Goal: Information Seeking & Learning: Learn about a topic

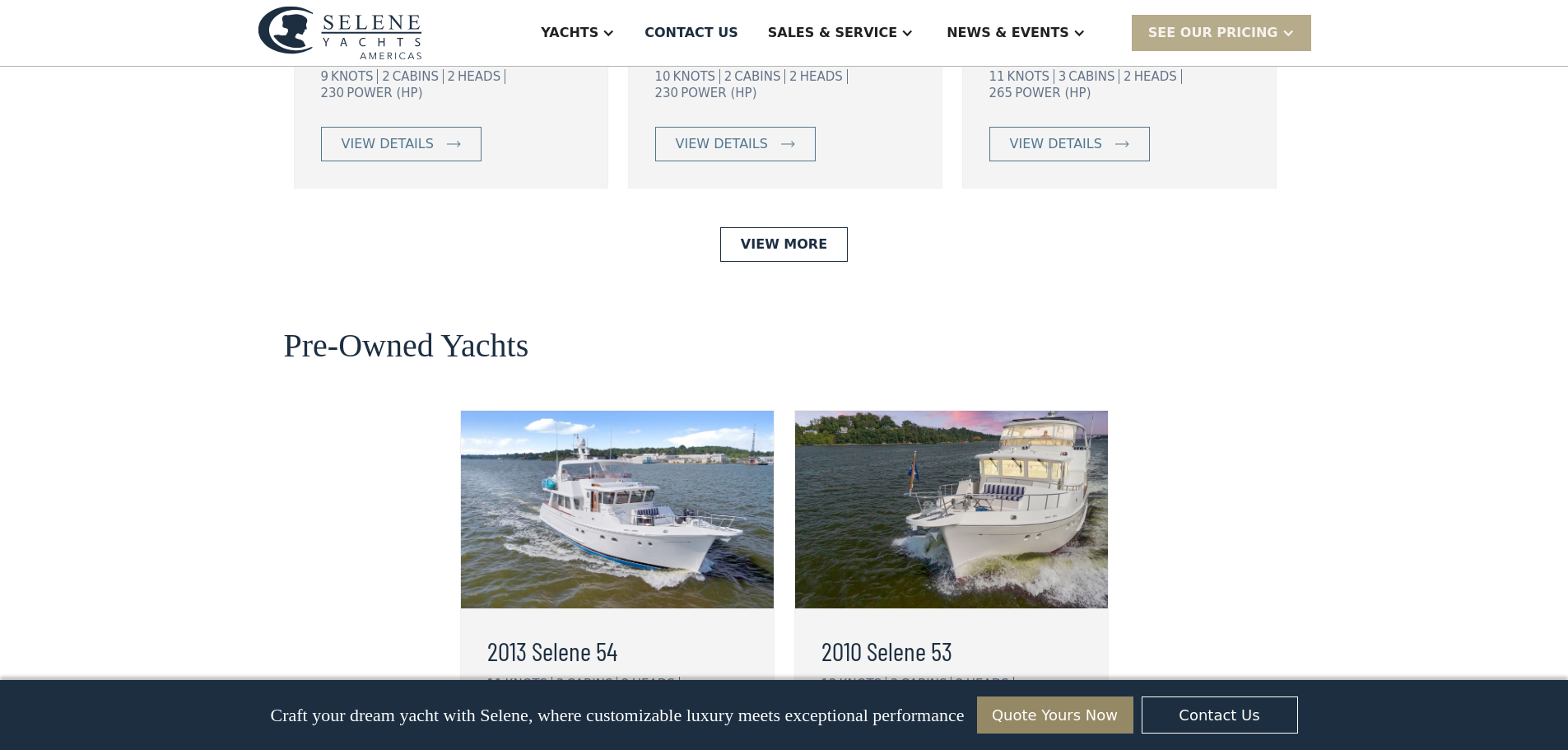
scroll to position [4118, 0]
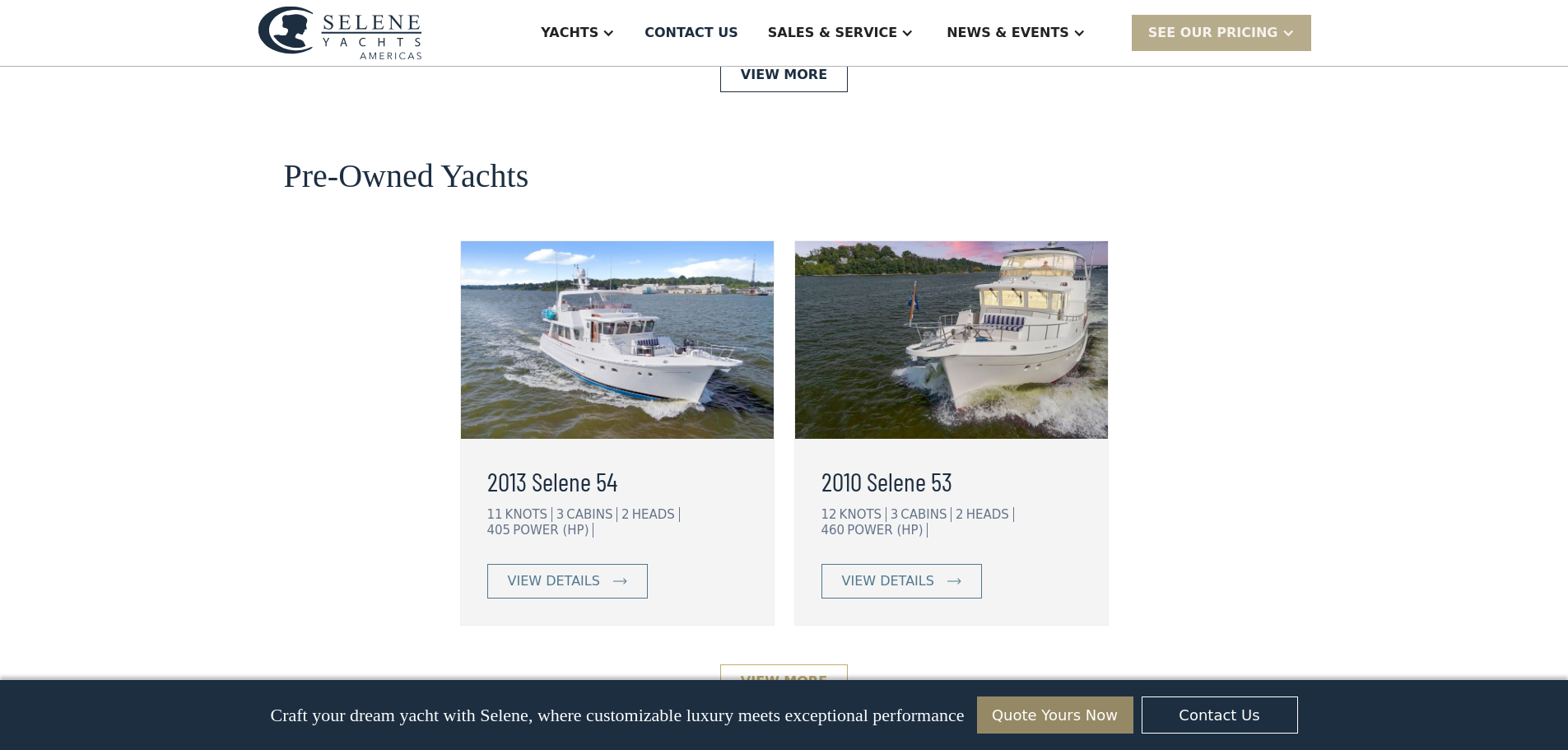
click at [792, 664] on link "View More" at bounding box center [784, 682] width 127 height 35
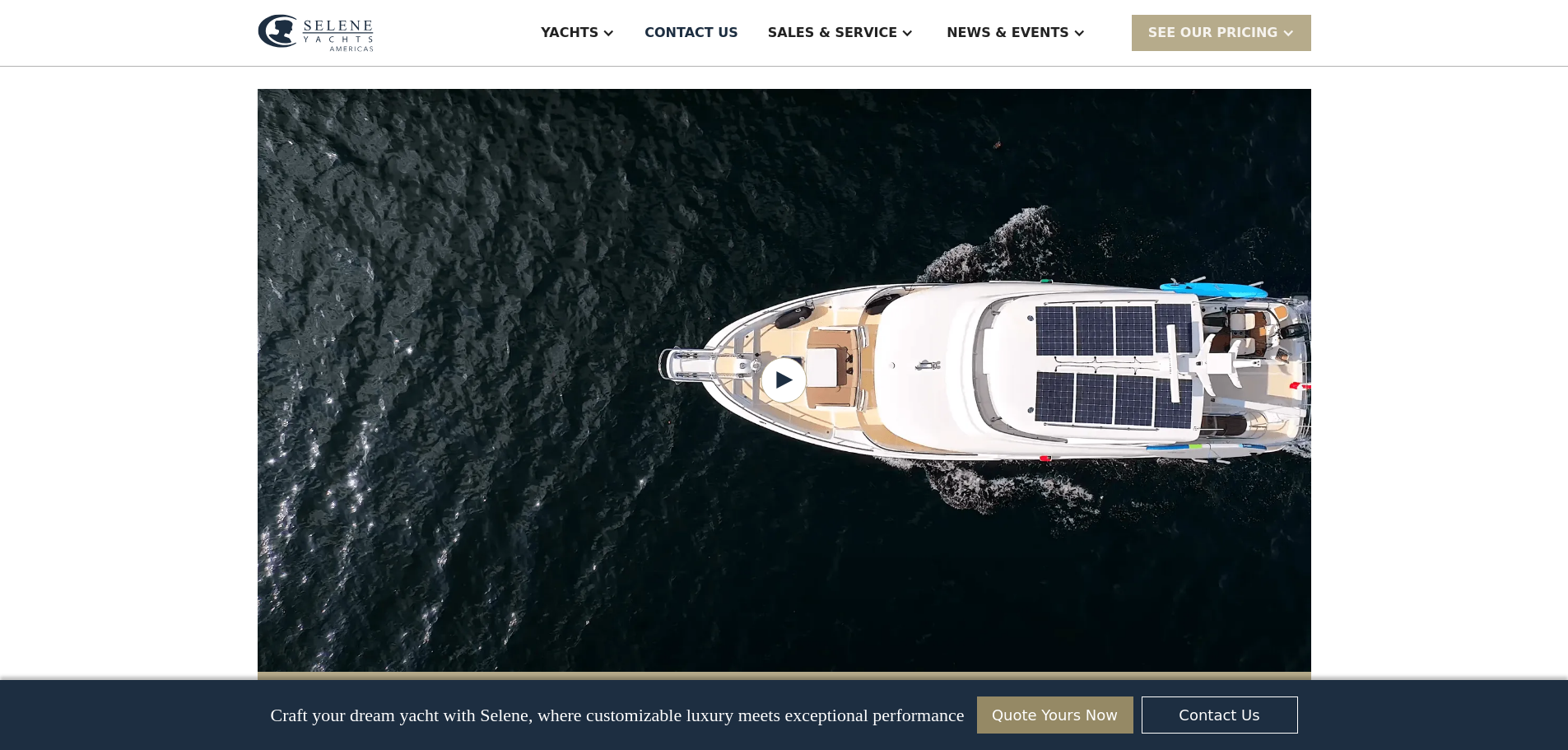
scroll to position [1373, 0]
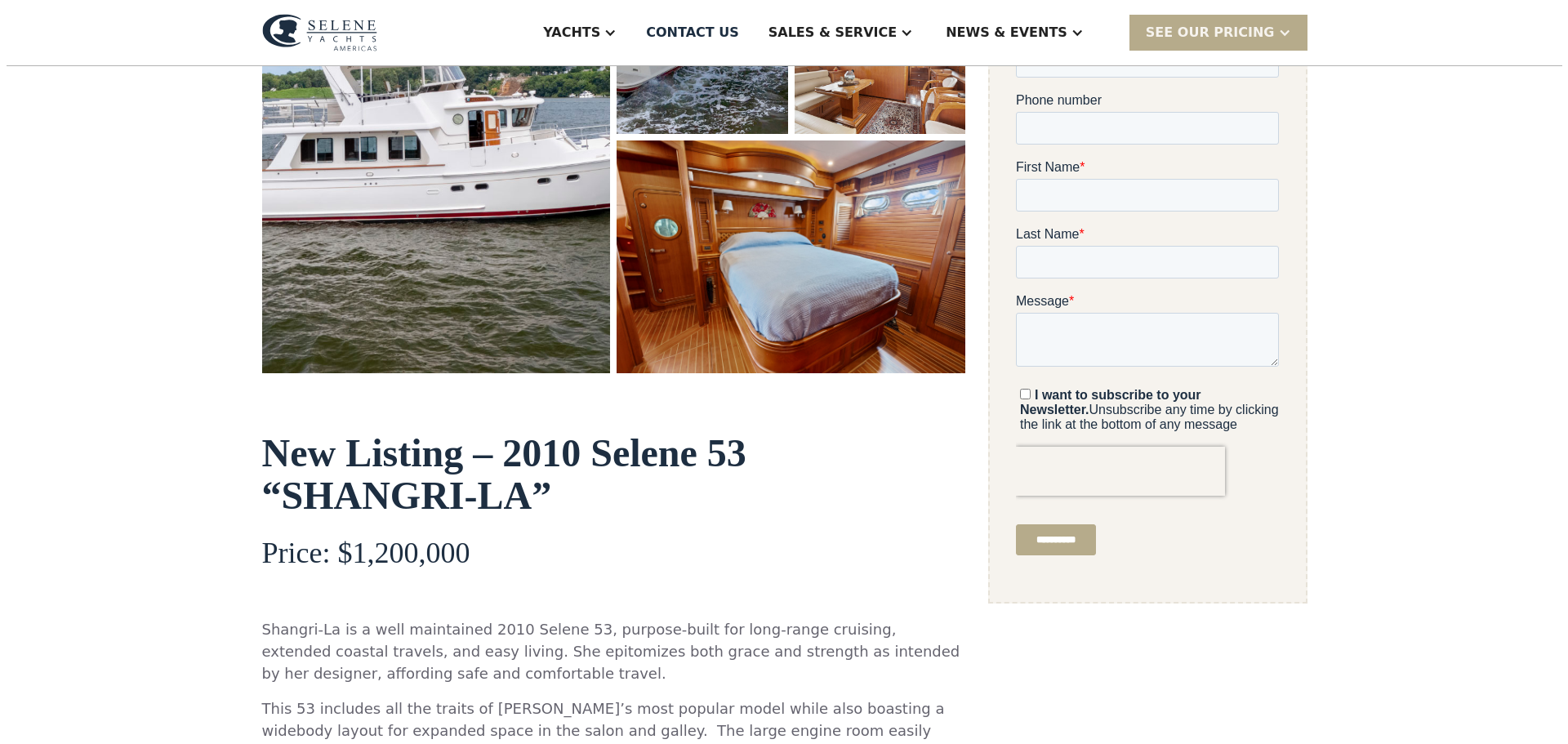
scroll to position [272, 0]
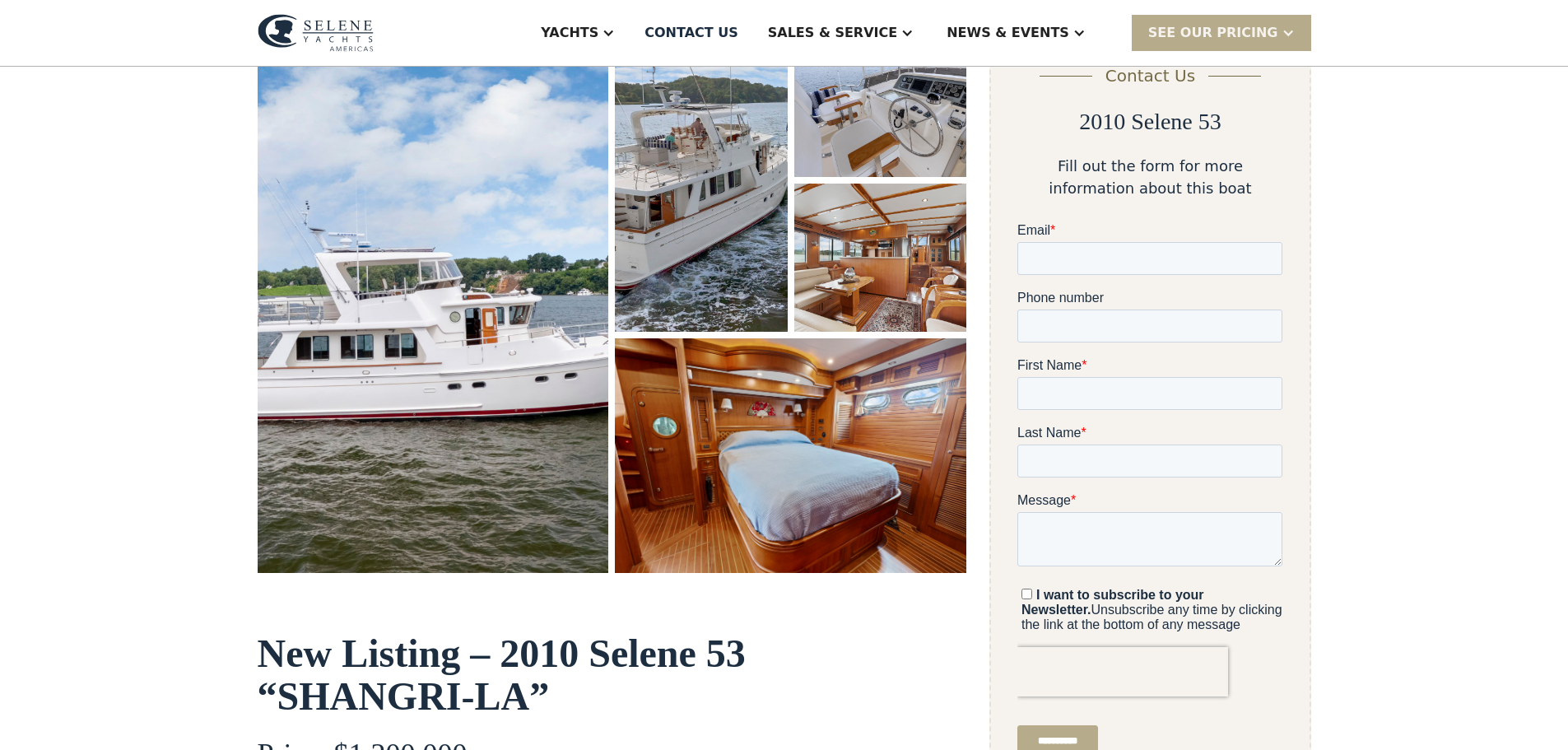
click at [515, 389] on img "open lightbox" at bounding box center [433, 301] width 351 height 544
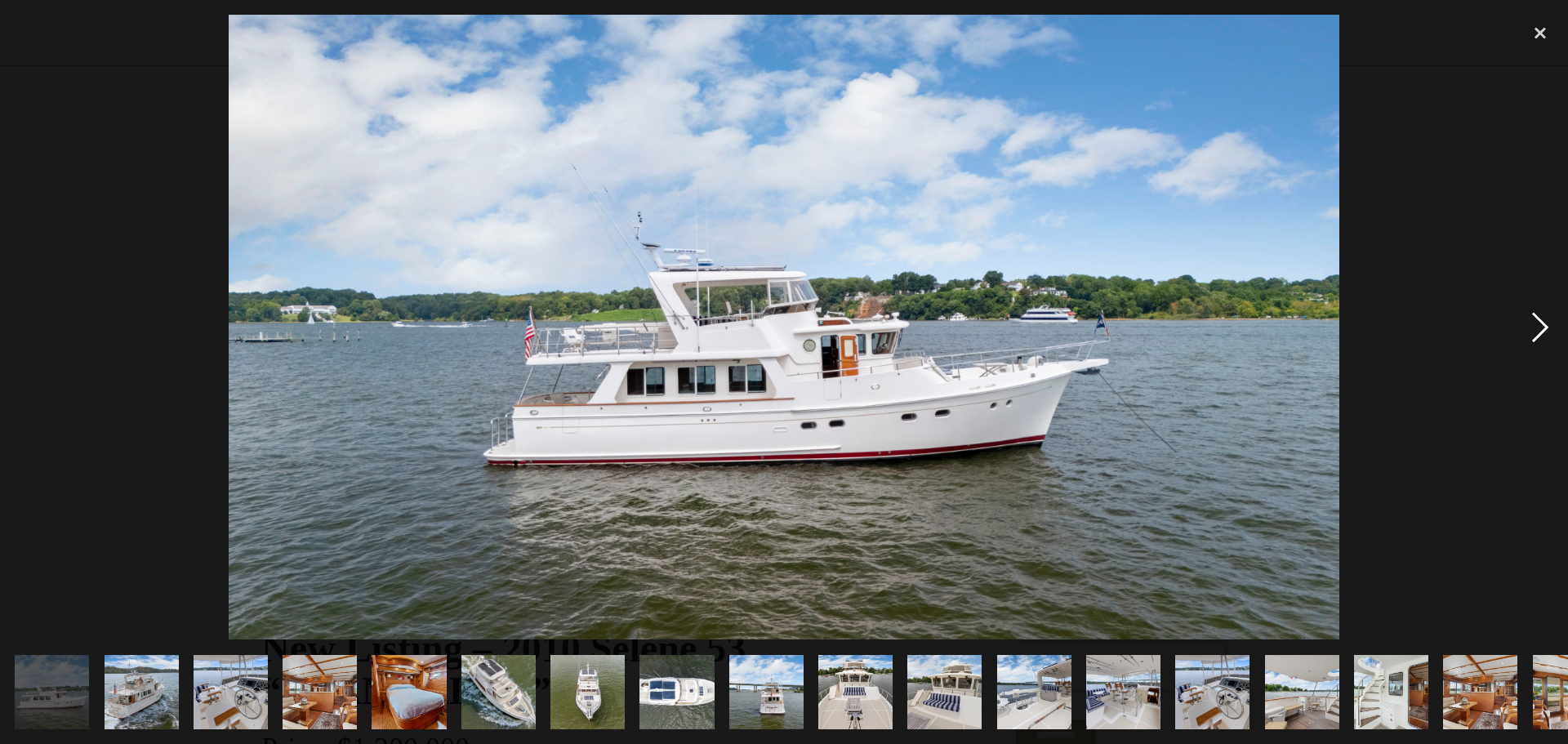
click at [1541, 323] on div "next image" at bounding box center [1541, 327] width 56 height 625
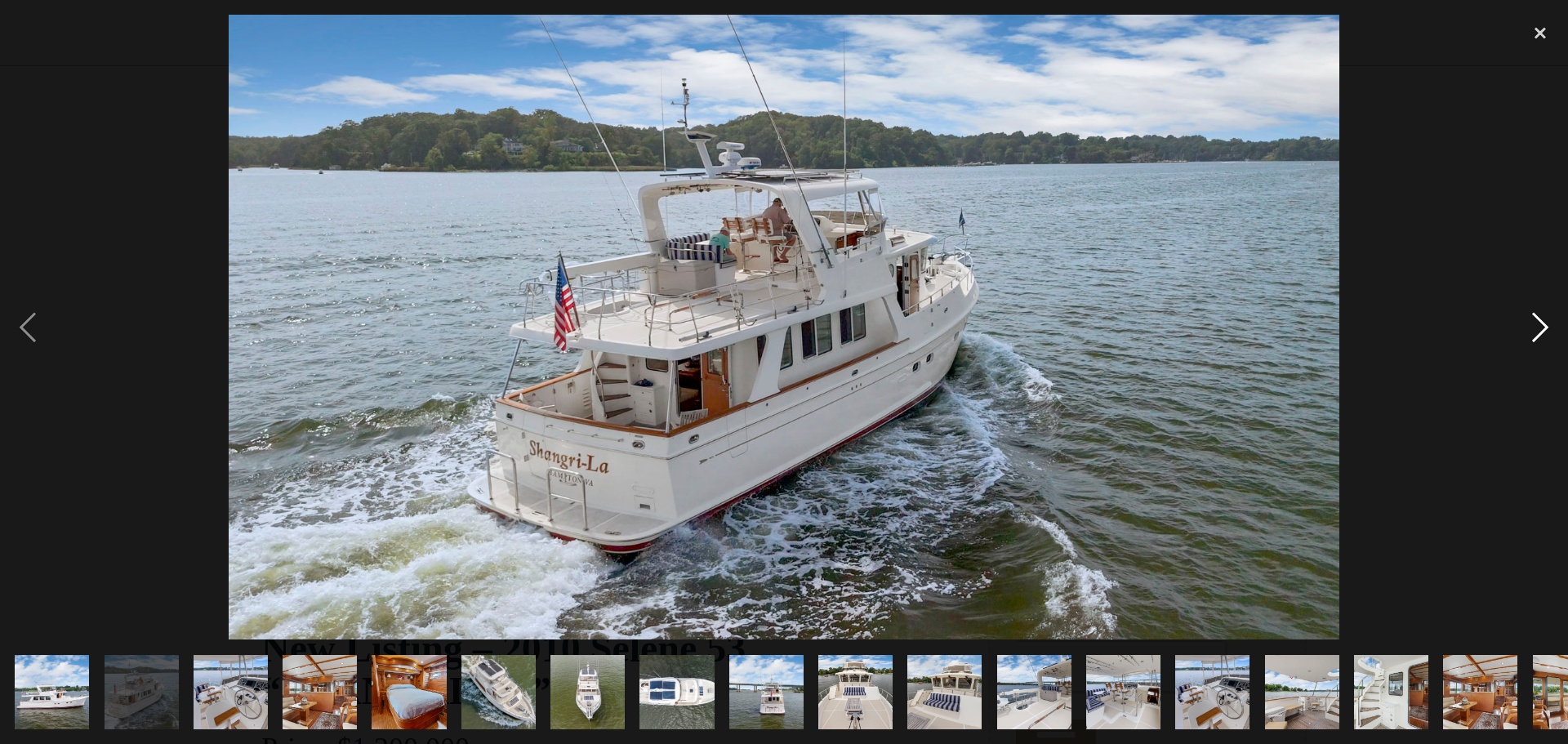
click at [1541, 323] on div "next image" at bounding box center [1541, 327] width 56 height 625
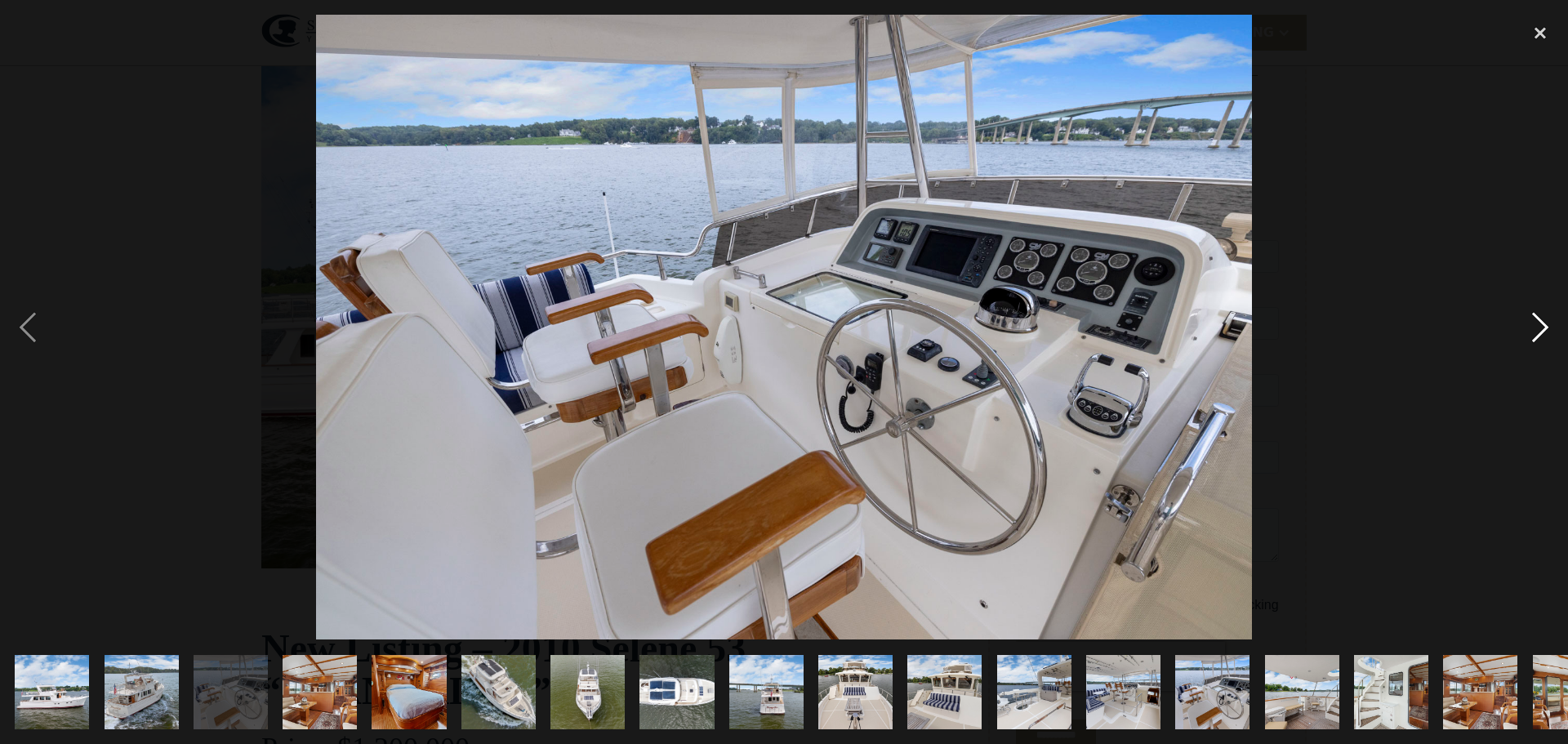
click at [1541, 323] on div "next image" at bounding box center [1541, 327] width 56 height 625
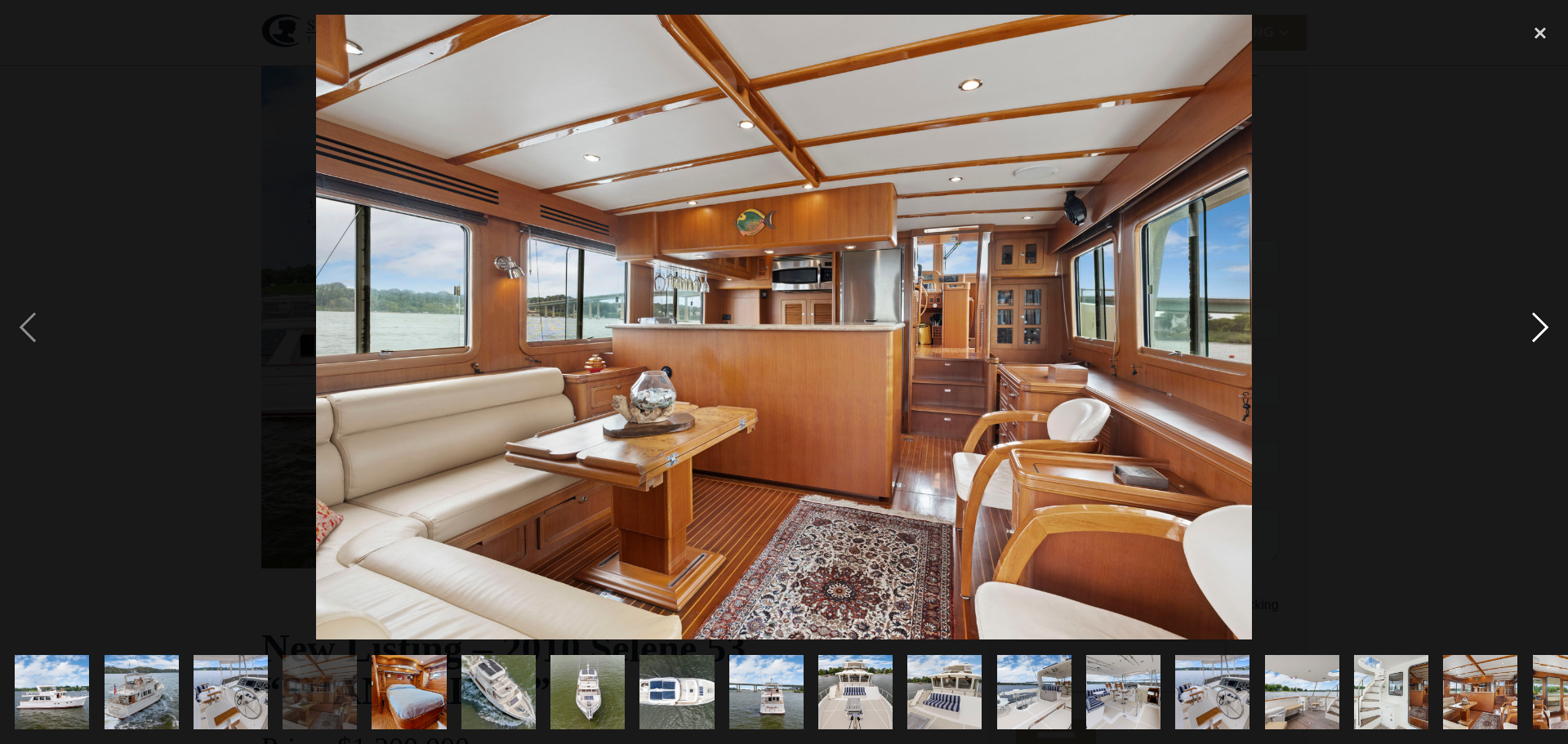
click at [1541, 323] on div "next image" at bounding box center [1541, 327] width 56 height 625
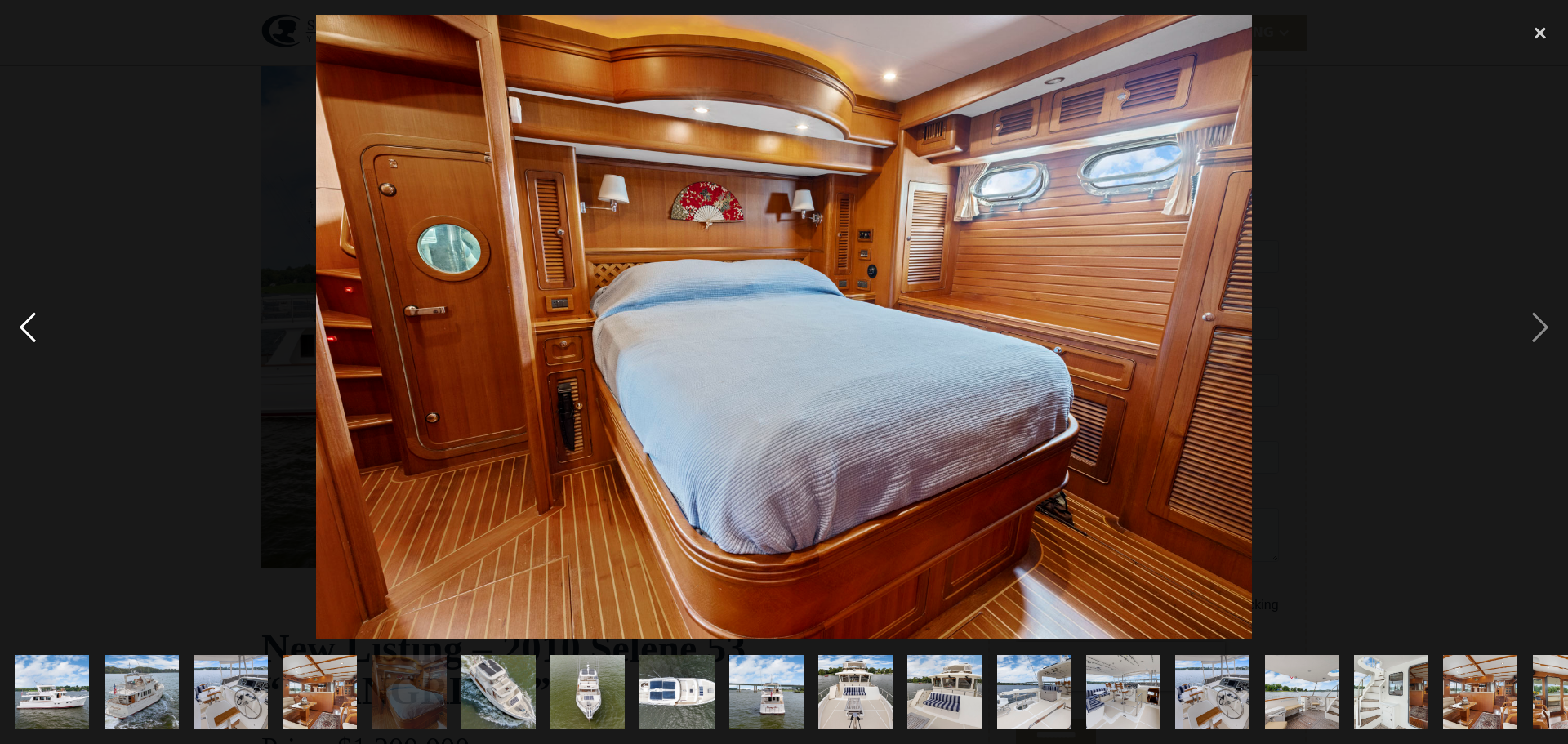
click at [27, 330] on div "previous image" at bounding box center [28, 327] width 56 height 625
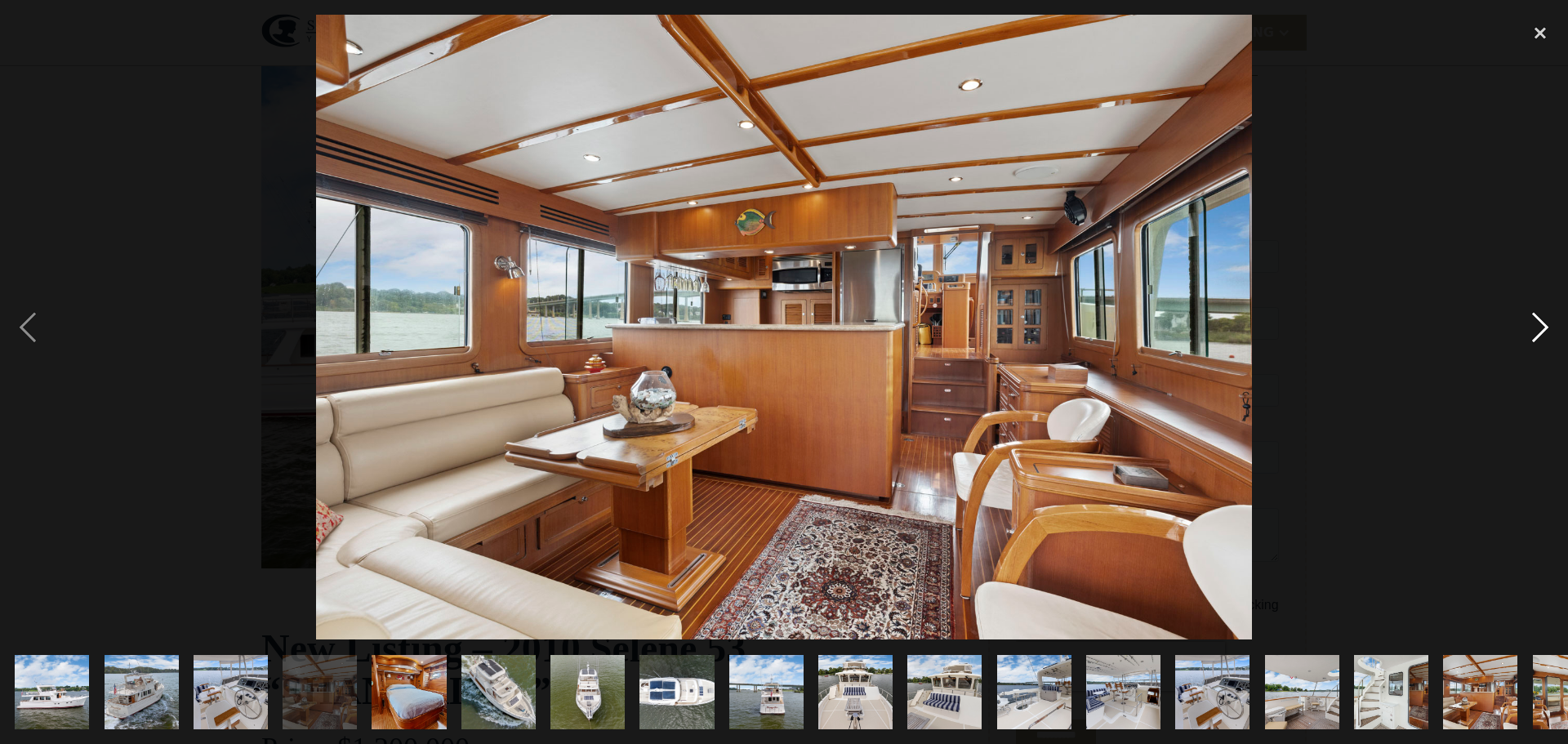
click at [1537, 335] on div "next image" at bounding box center [1541, 327] width 56 height 625
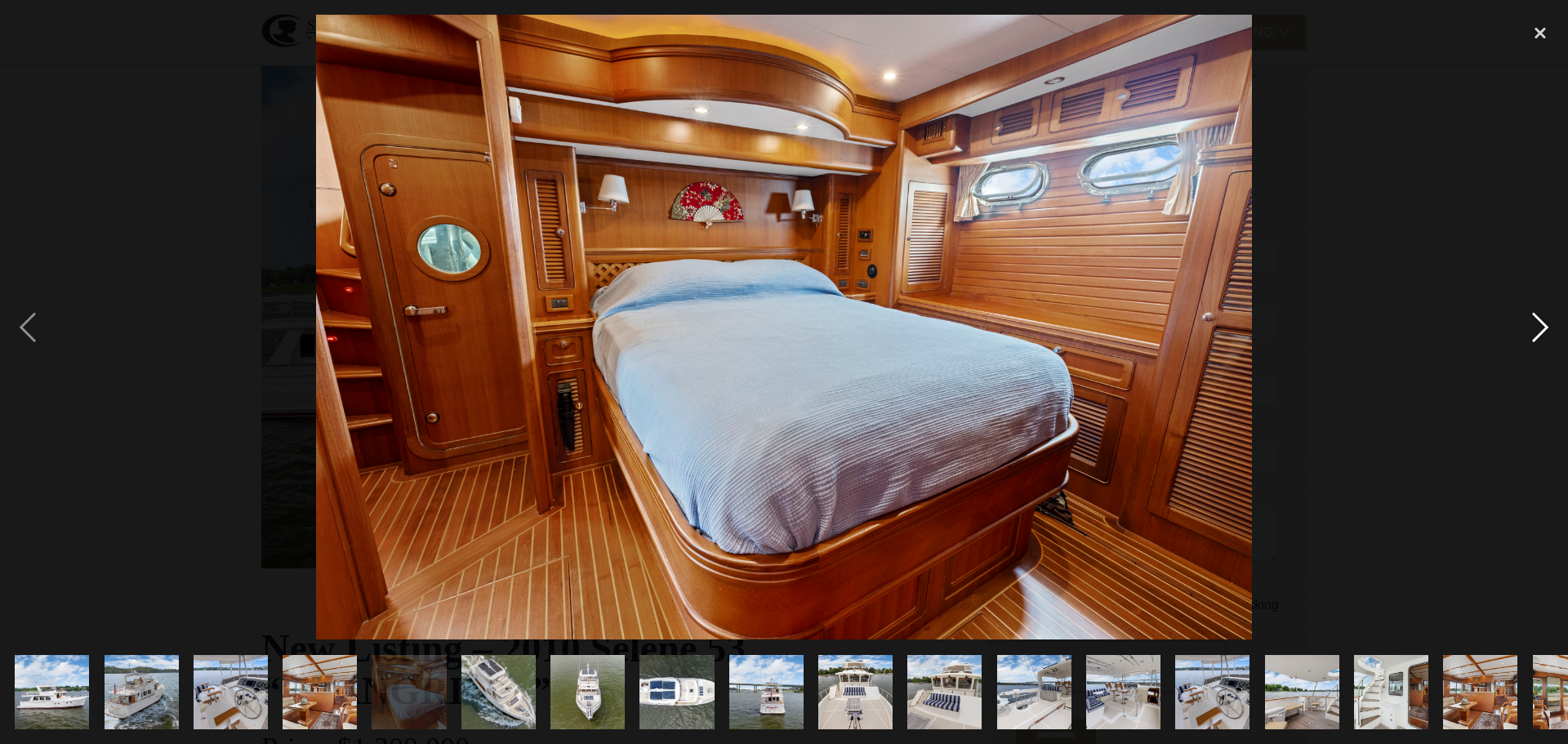
click at [1537, 335] on div "next image" at bounding box center [1541, 327] width 56 height 625
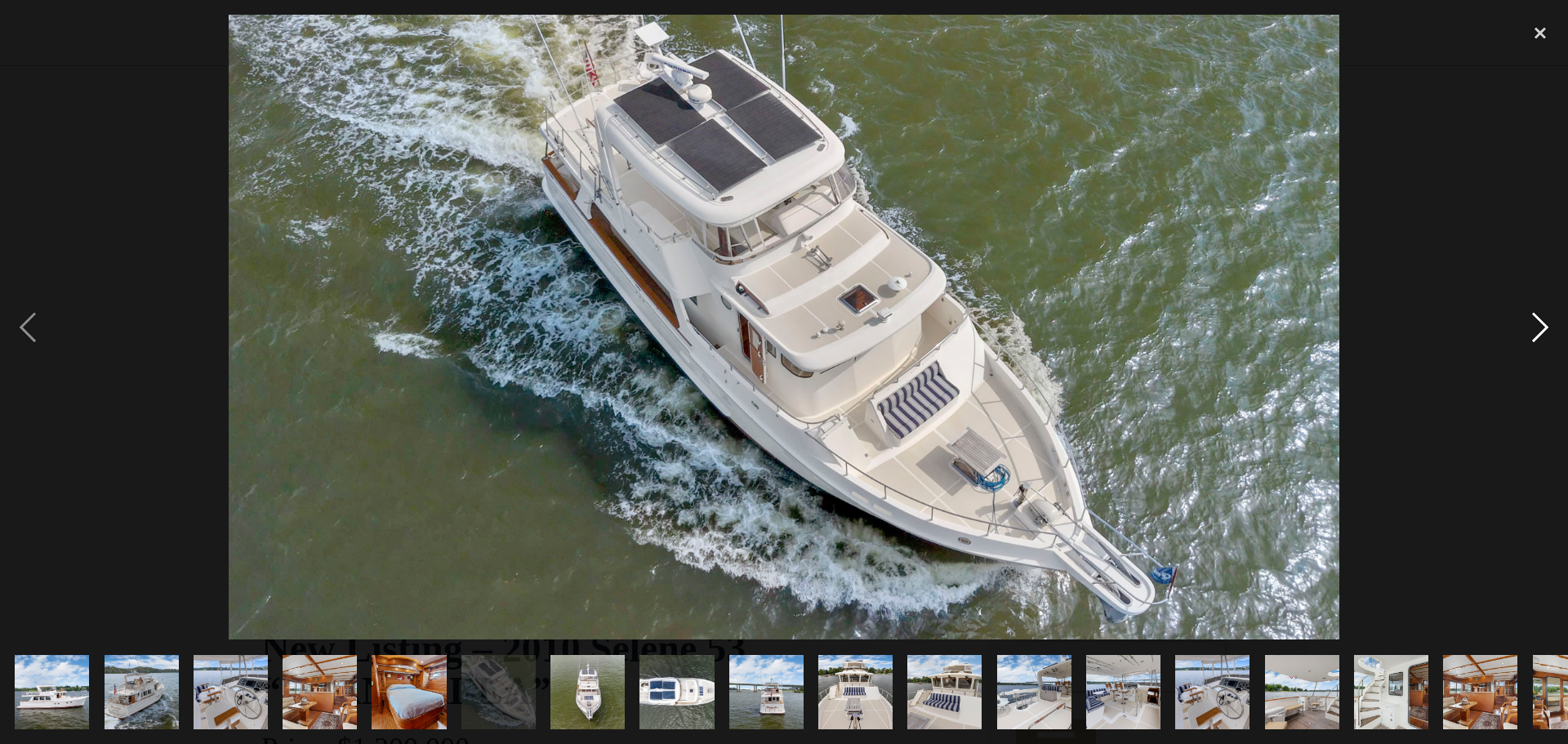
click at [1538, 327] on div "next image" at bounding box center [1541, 327] width 56 height 625
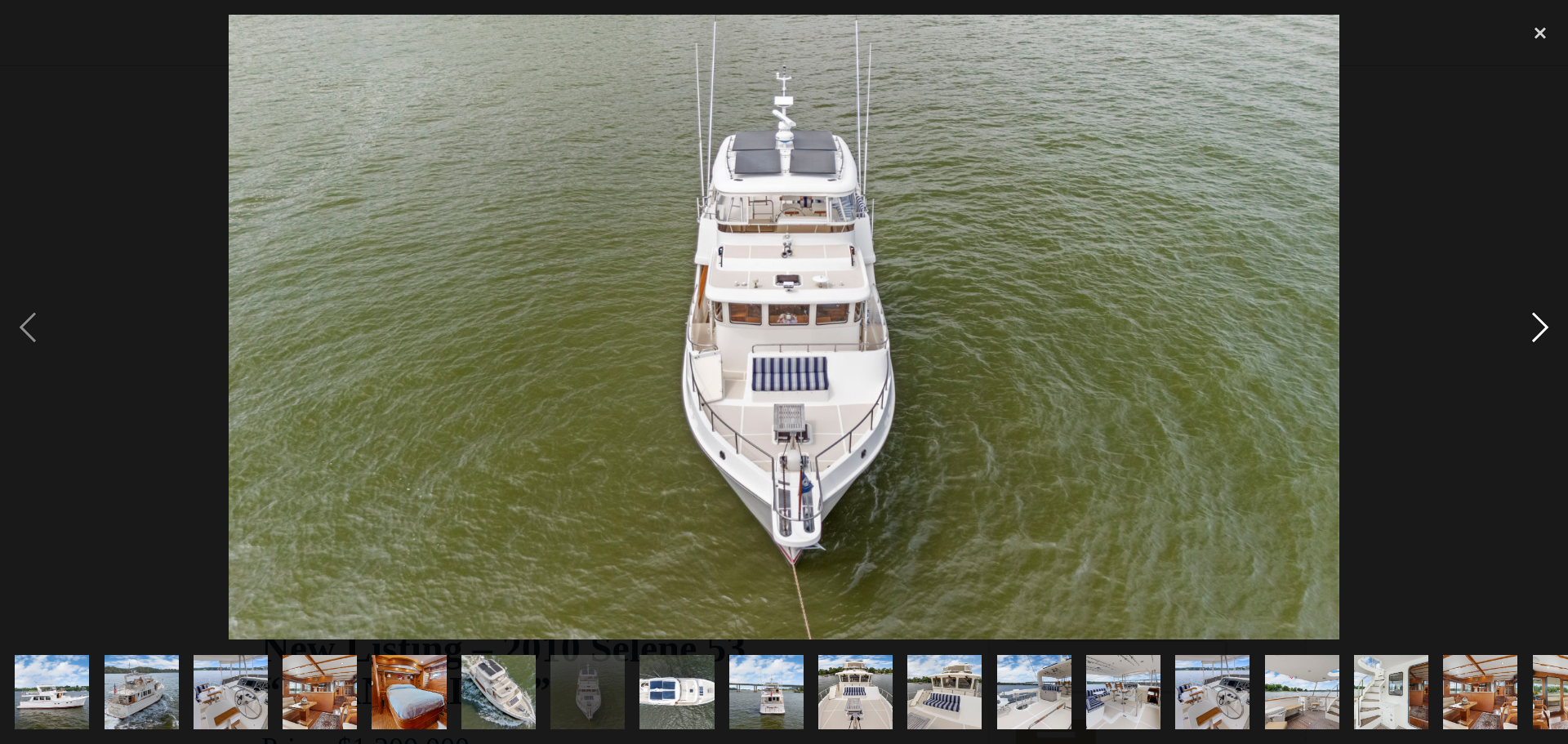
click at [1539, 328] on div "next image" at bounding box center [1541, 327] width 56 height 625
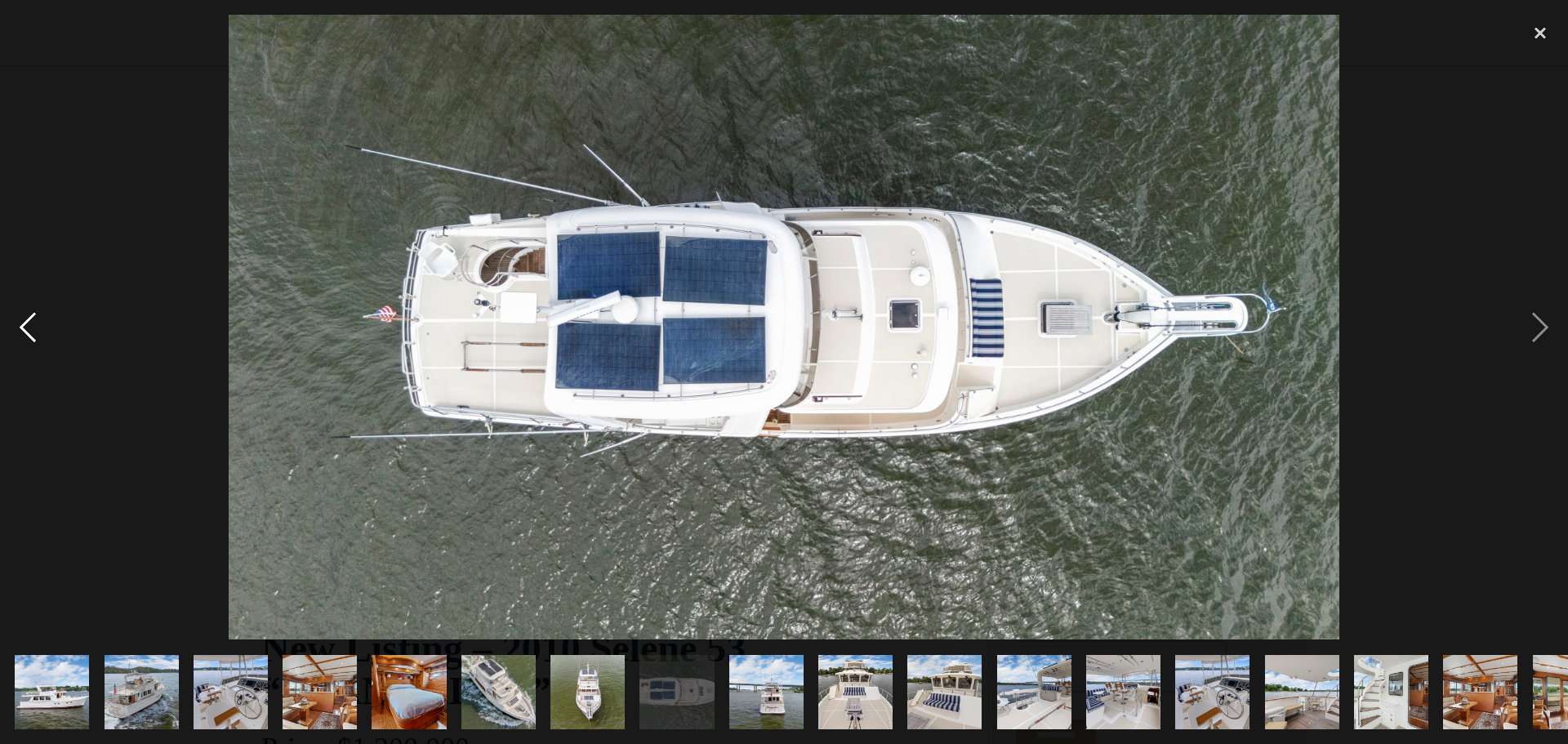
click at [19, 331] on div "previous image" at bounding box center [28, 327] width 56 height 625
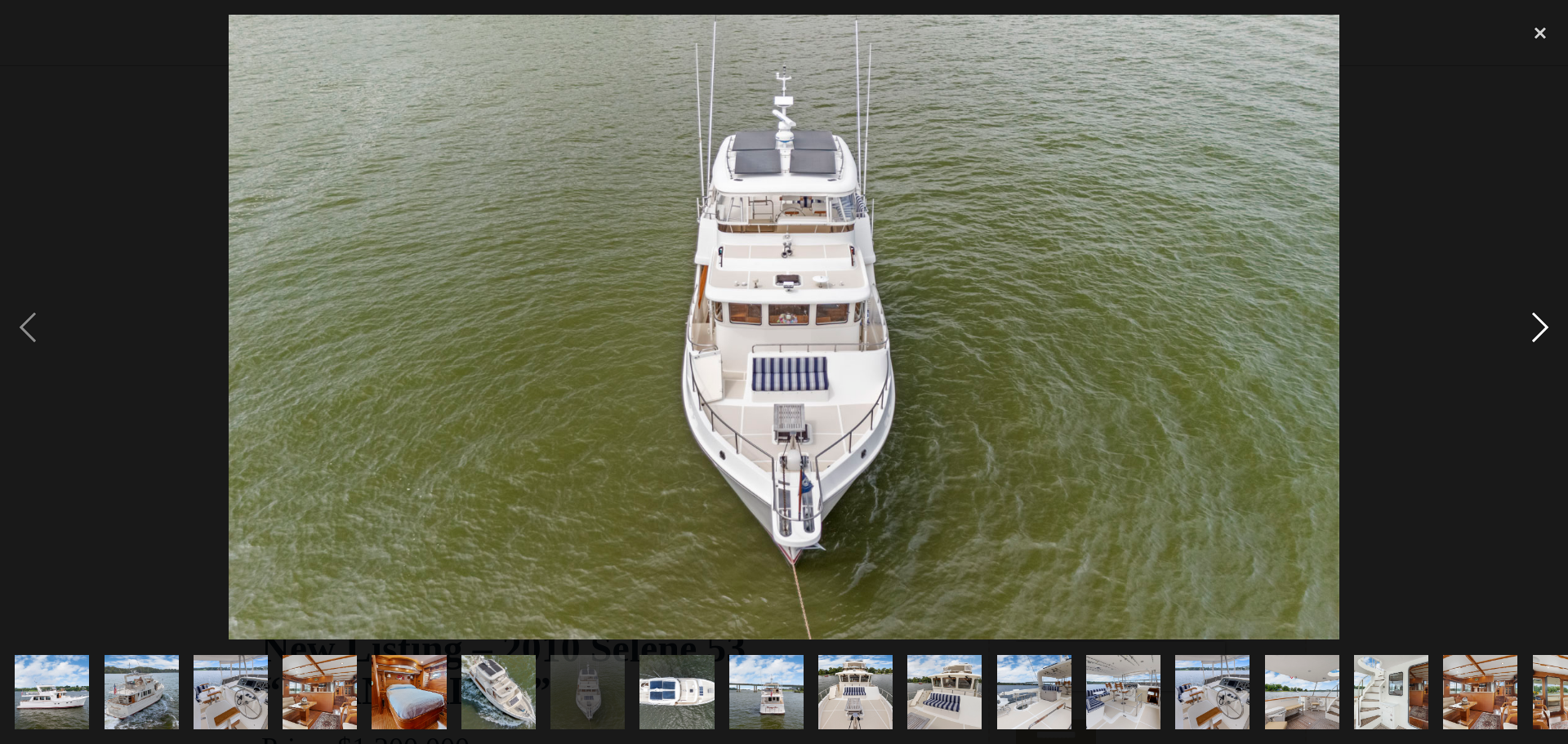
click at [1545, 326] on div "next image" at bounding box center [1541, 327] width 56 height 625
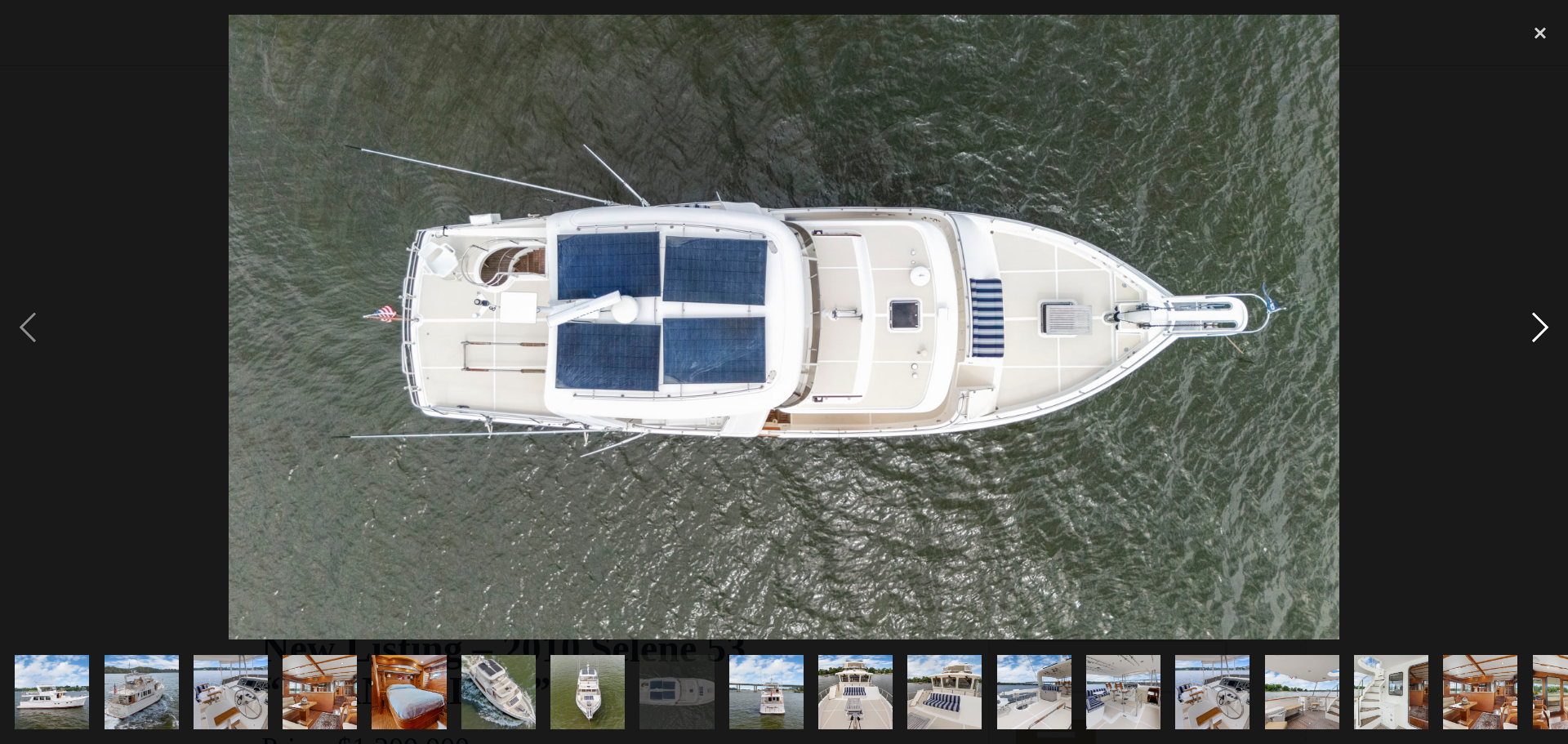
click at [1545, 326] on div "next image" at bounding box center [1541, 327] width 56 height 625
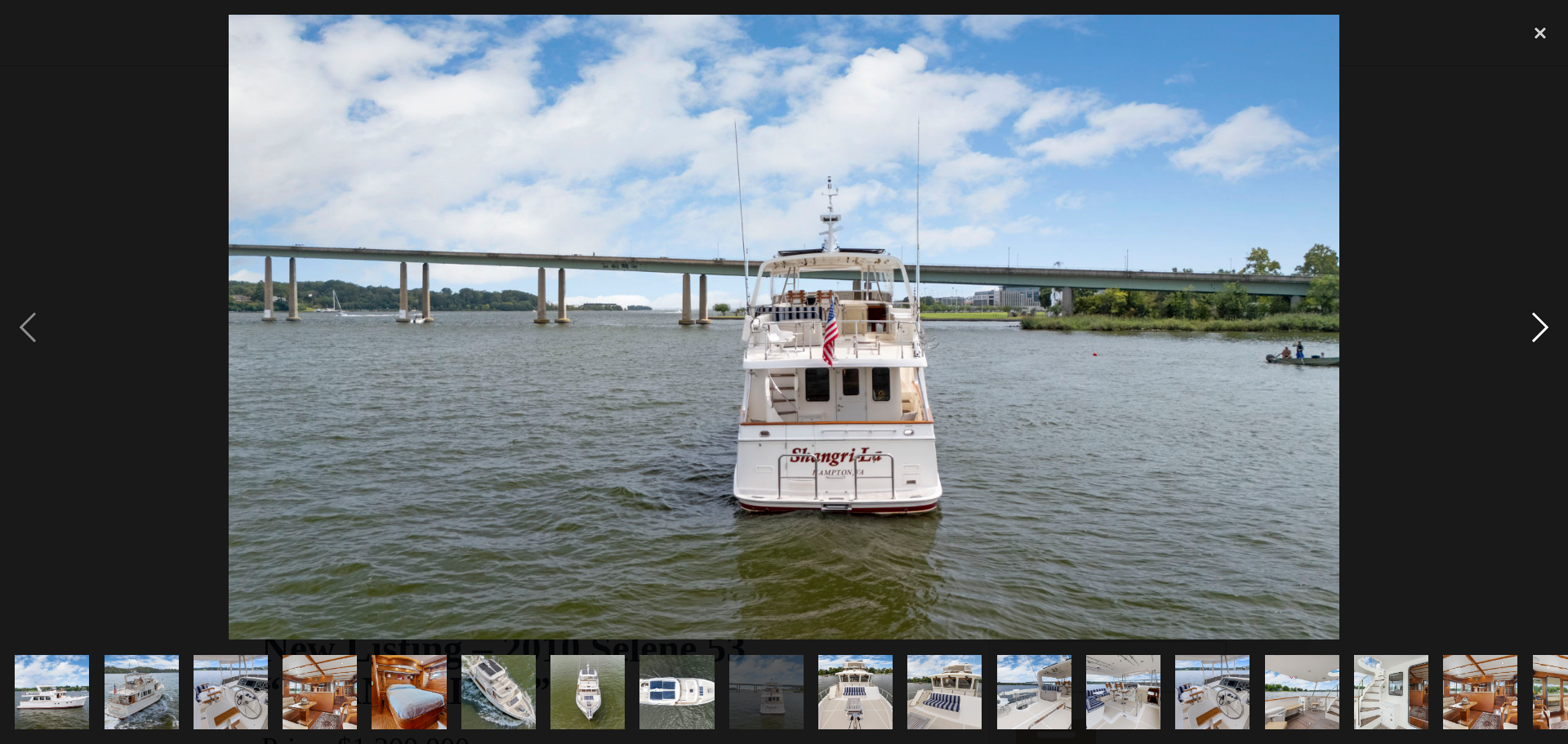
click at [1545, 326] on div "next image" at bounding box center [1541, 327] width 56 height 625
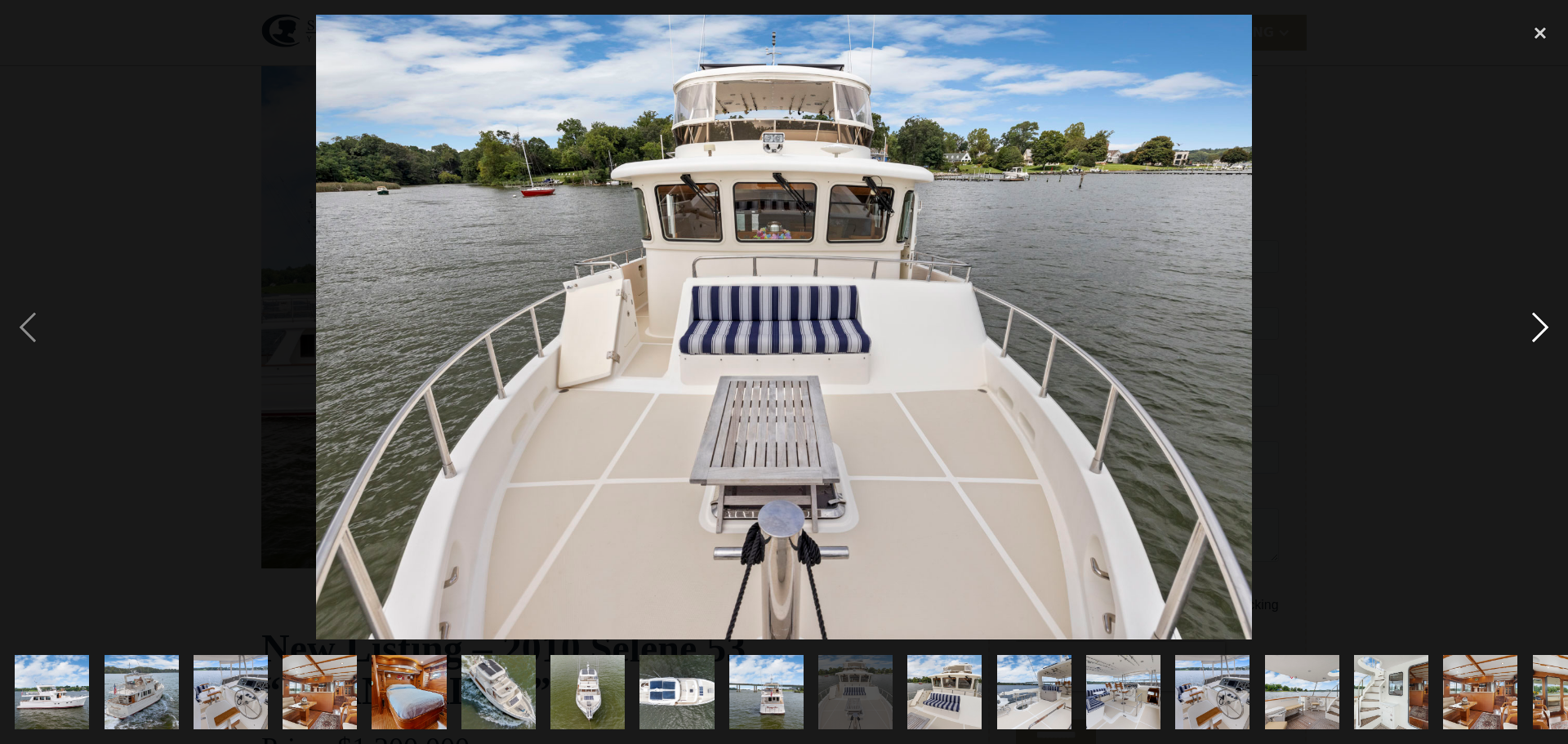
click at [1545, 326] on div "next image" at bounding box center [1541, 327] width 56 height 625
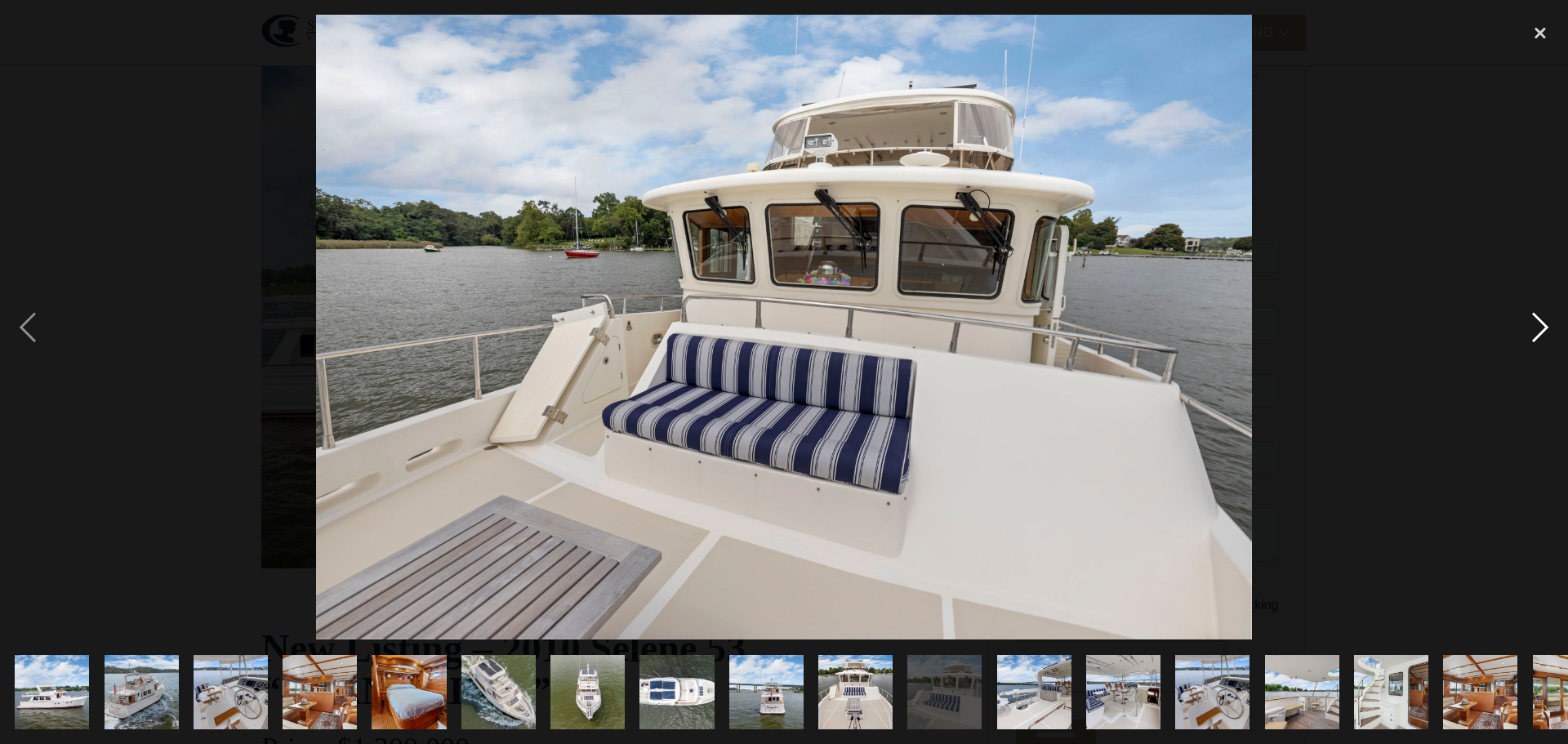
click at [1538, 325] on div "next image" at bounding box center [1541, 327] width 56 height 625
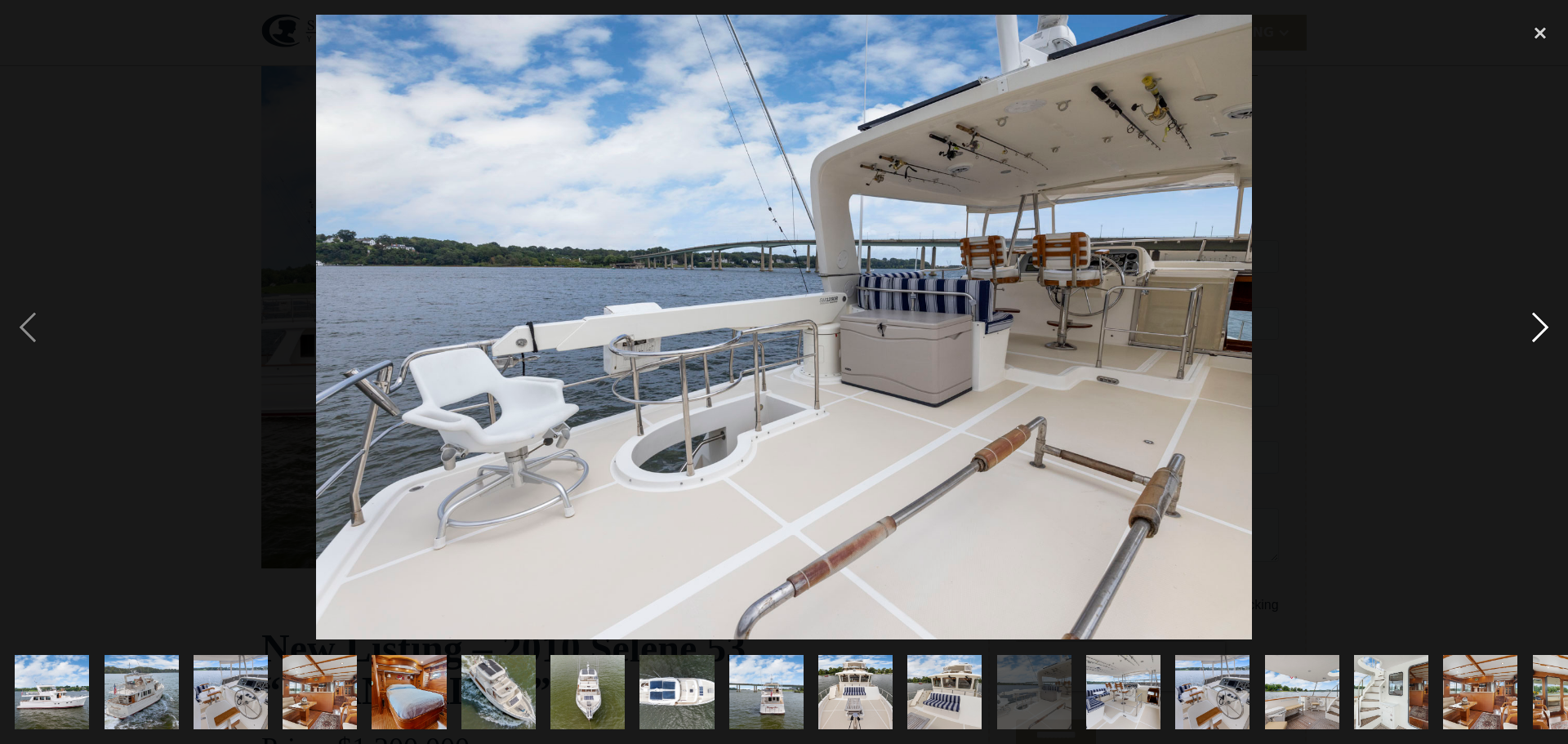
click at [1543, 328] on div "next image" at bounding box center [1541, 327] width 56 height 625
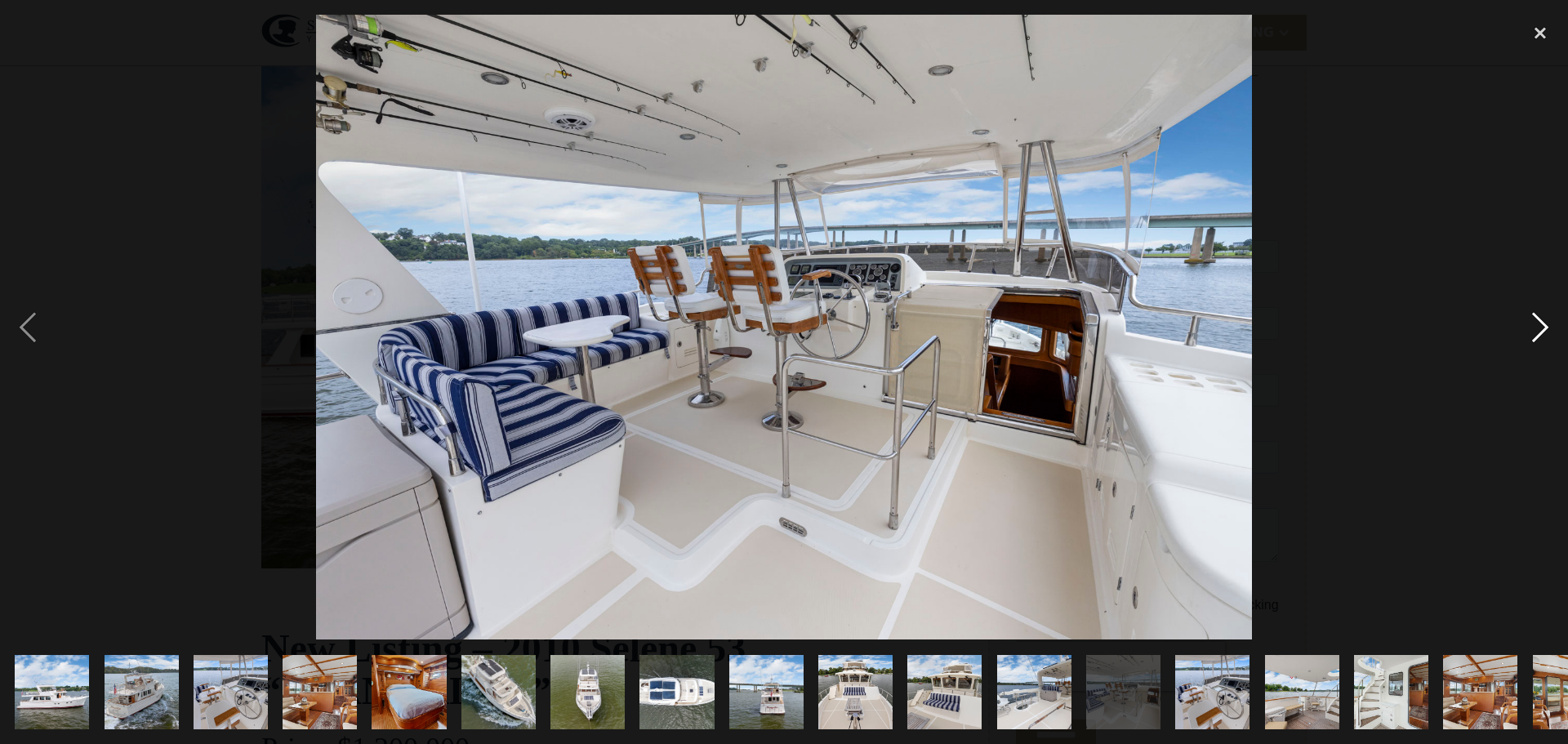
click at [1543, 328] on div "next image" at bounding box center [1541, 327] width 56 height 625
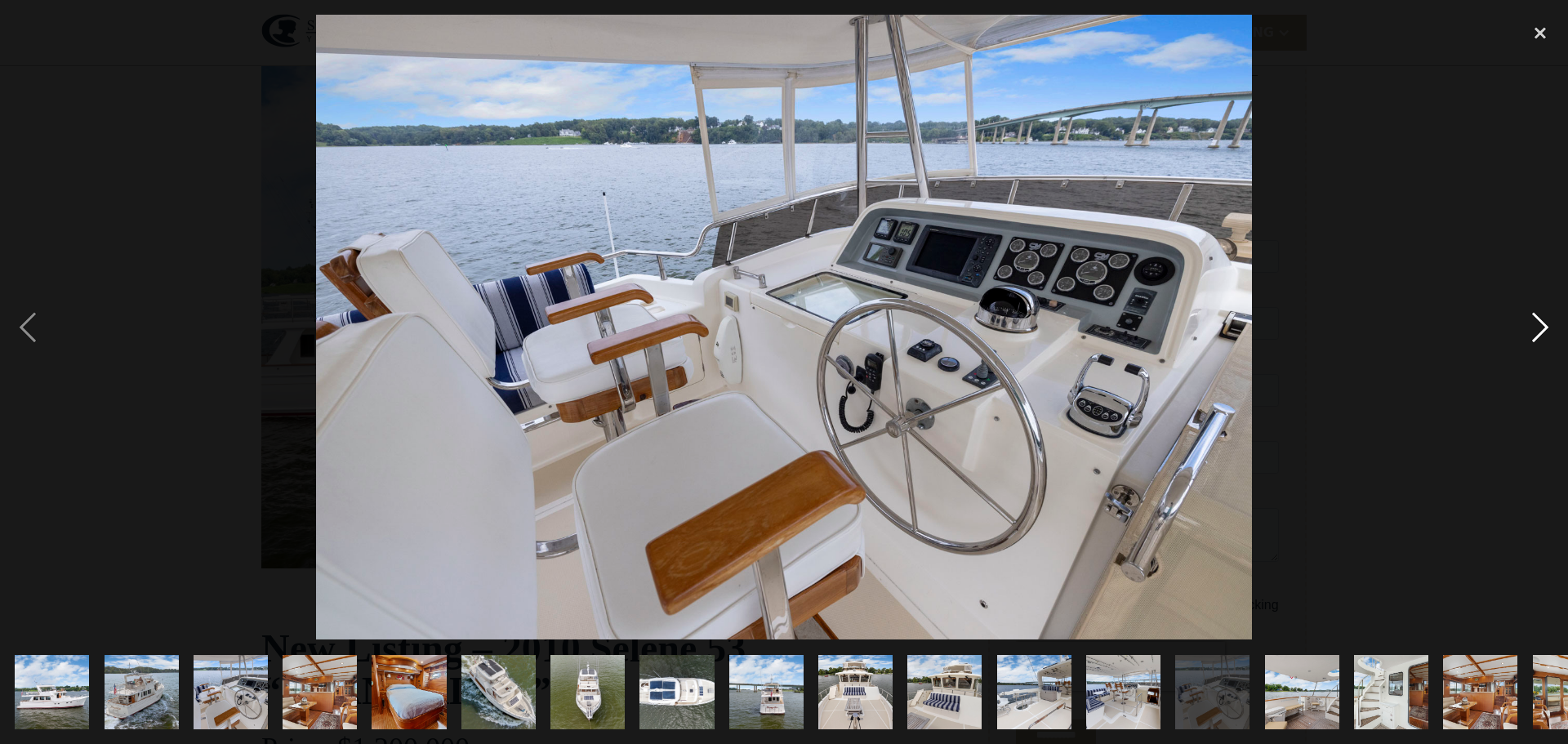
click at [1543, 328] on div "next image" at bounding box center [1541, 327] width 56 height 625
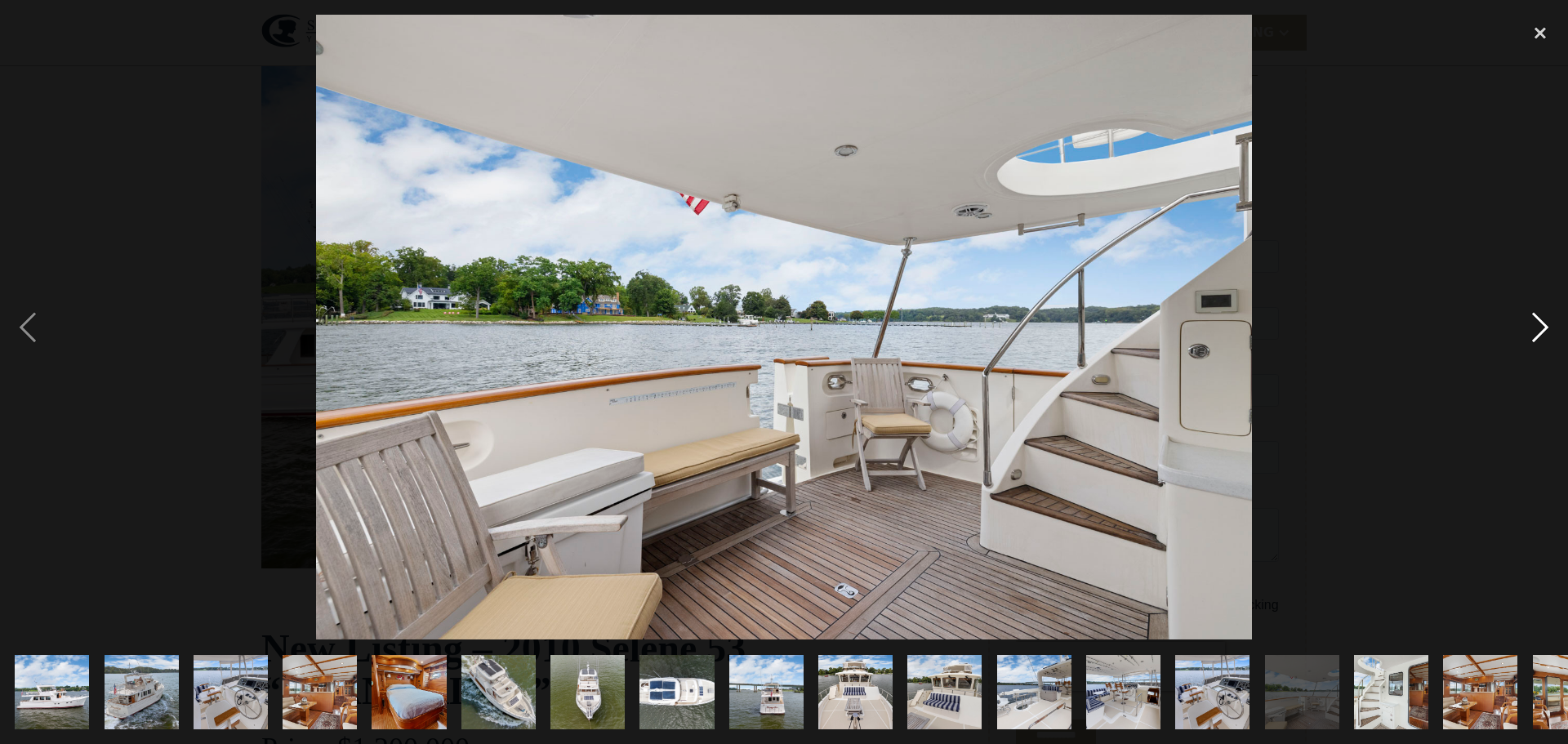
click at [1543, 328] on div "next image" at bounding box center [1541, 327] width 56 height 625
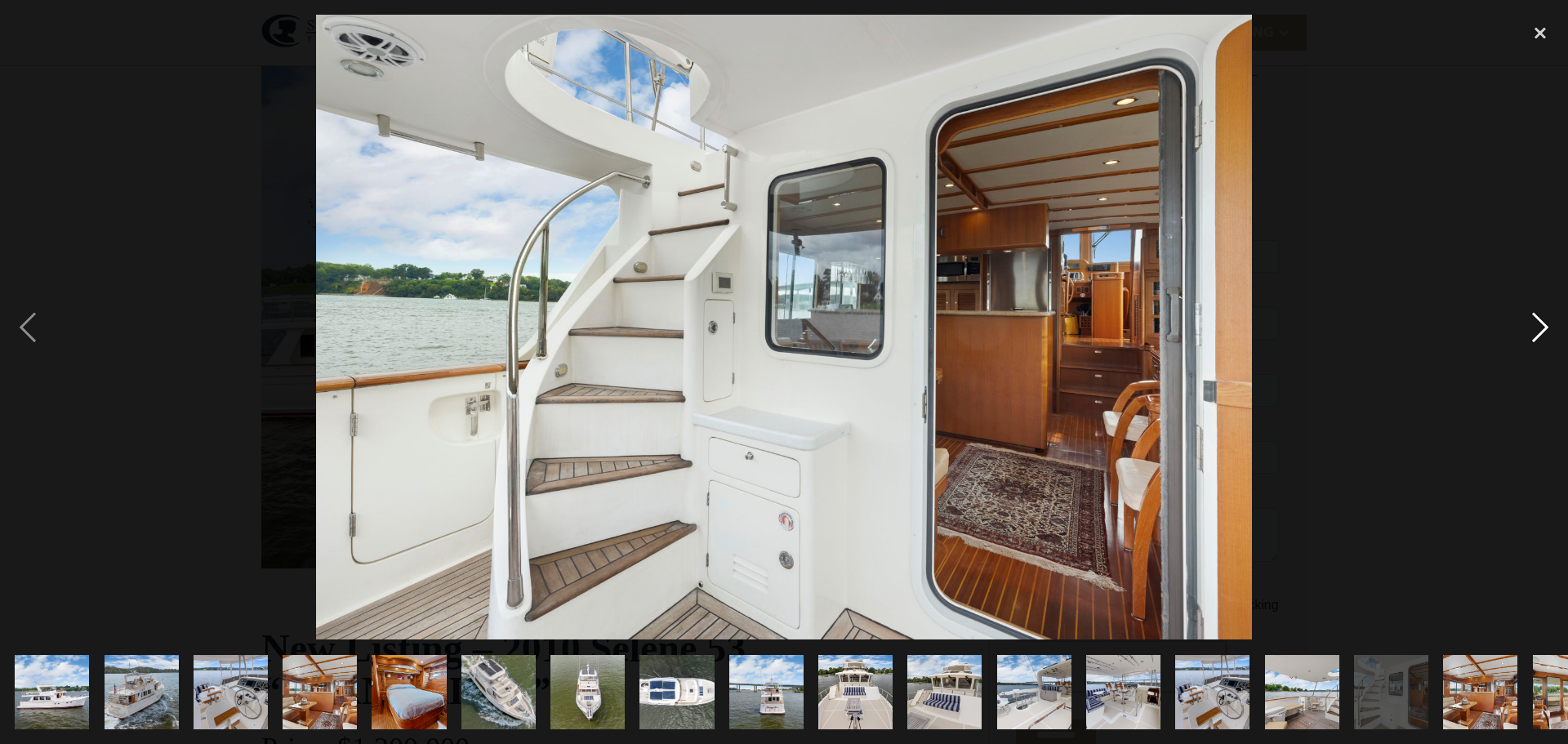
click at [1543, 328] on div "next image" at bounding box center [1541, 327] width 56 height 625
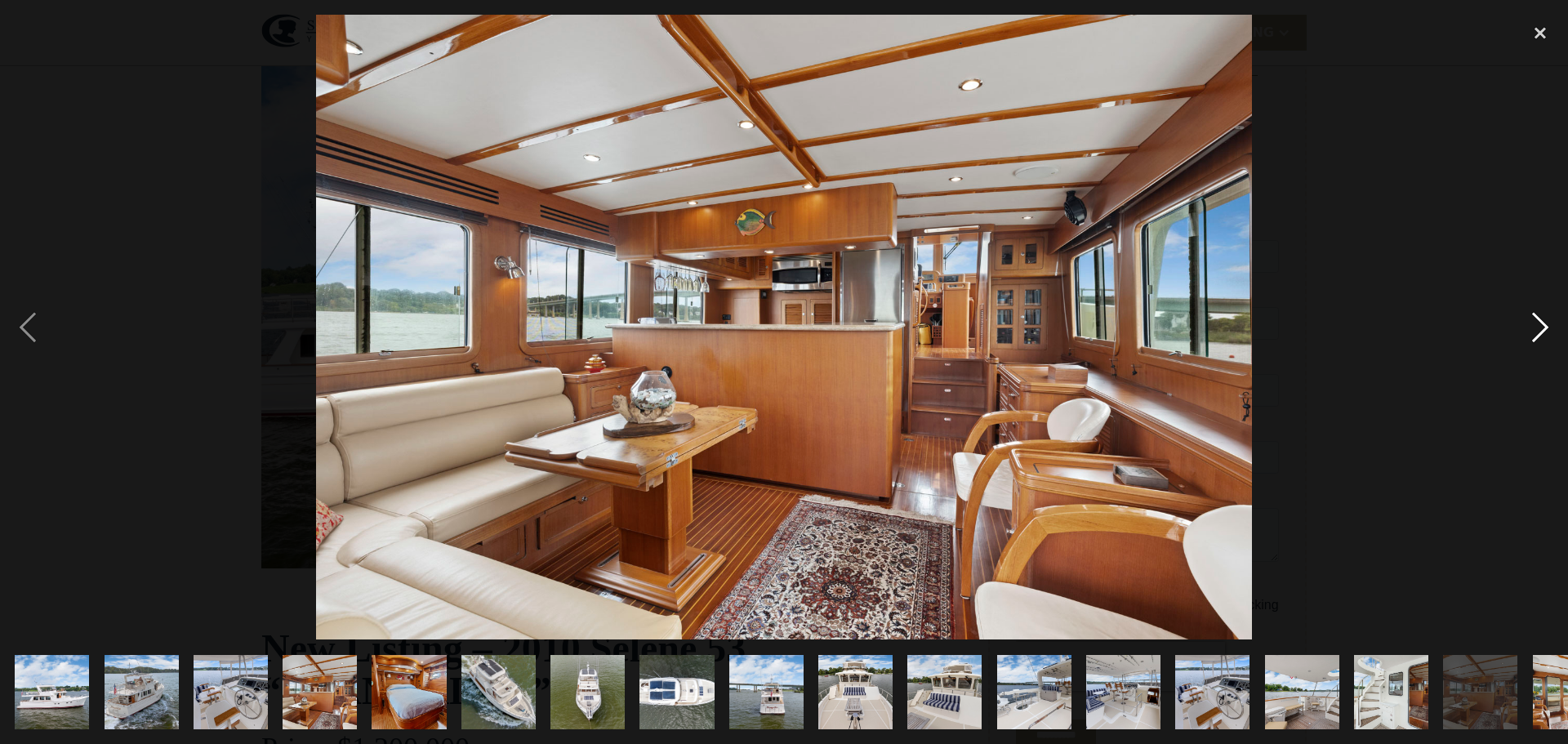
click at [1543, 328] on div "next image" at bounding box center [1541, 327] width 56 height 625
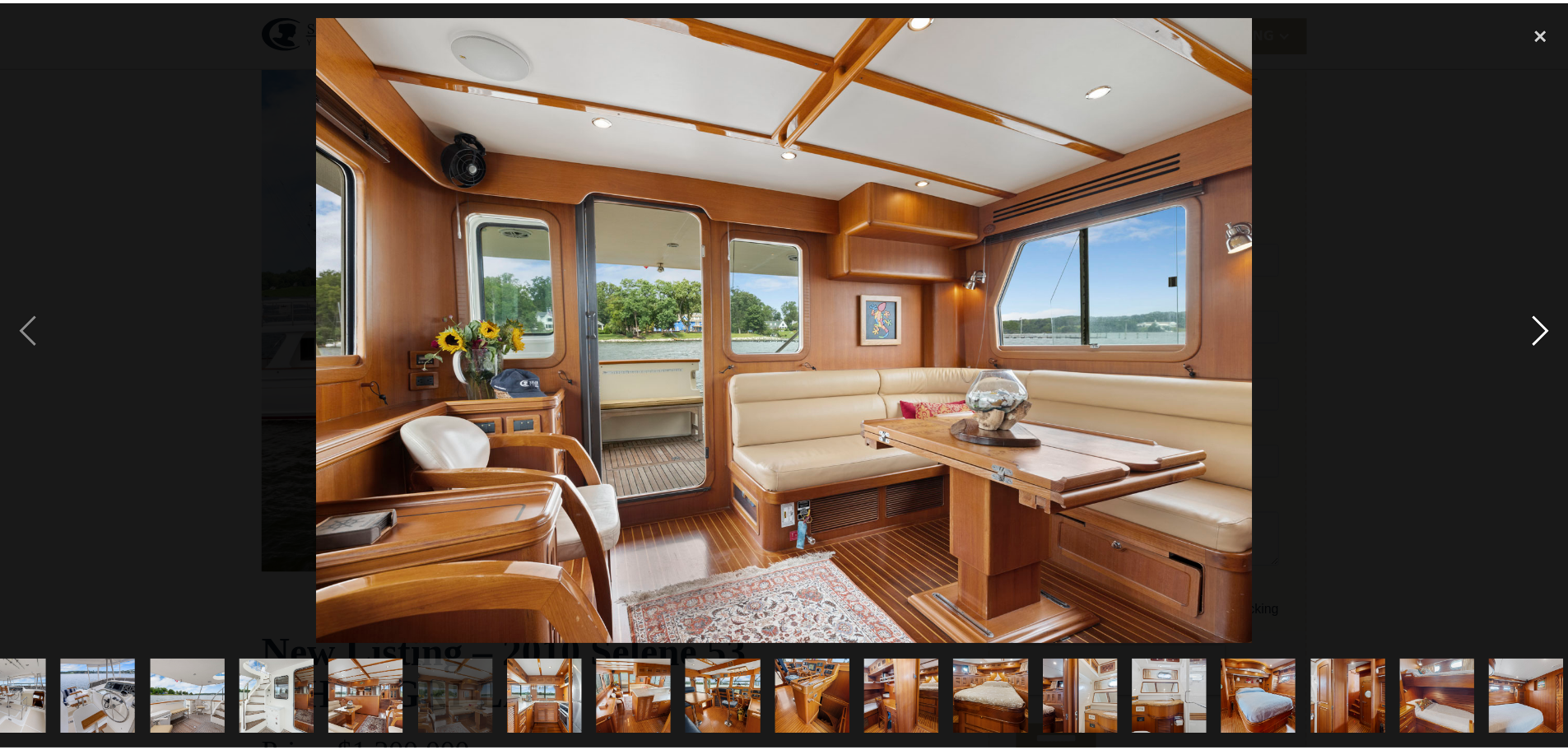
scroll to position [0, 1135]
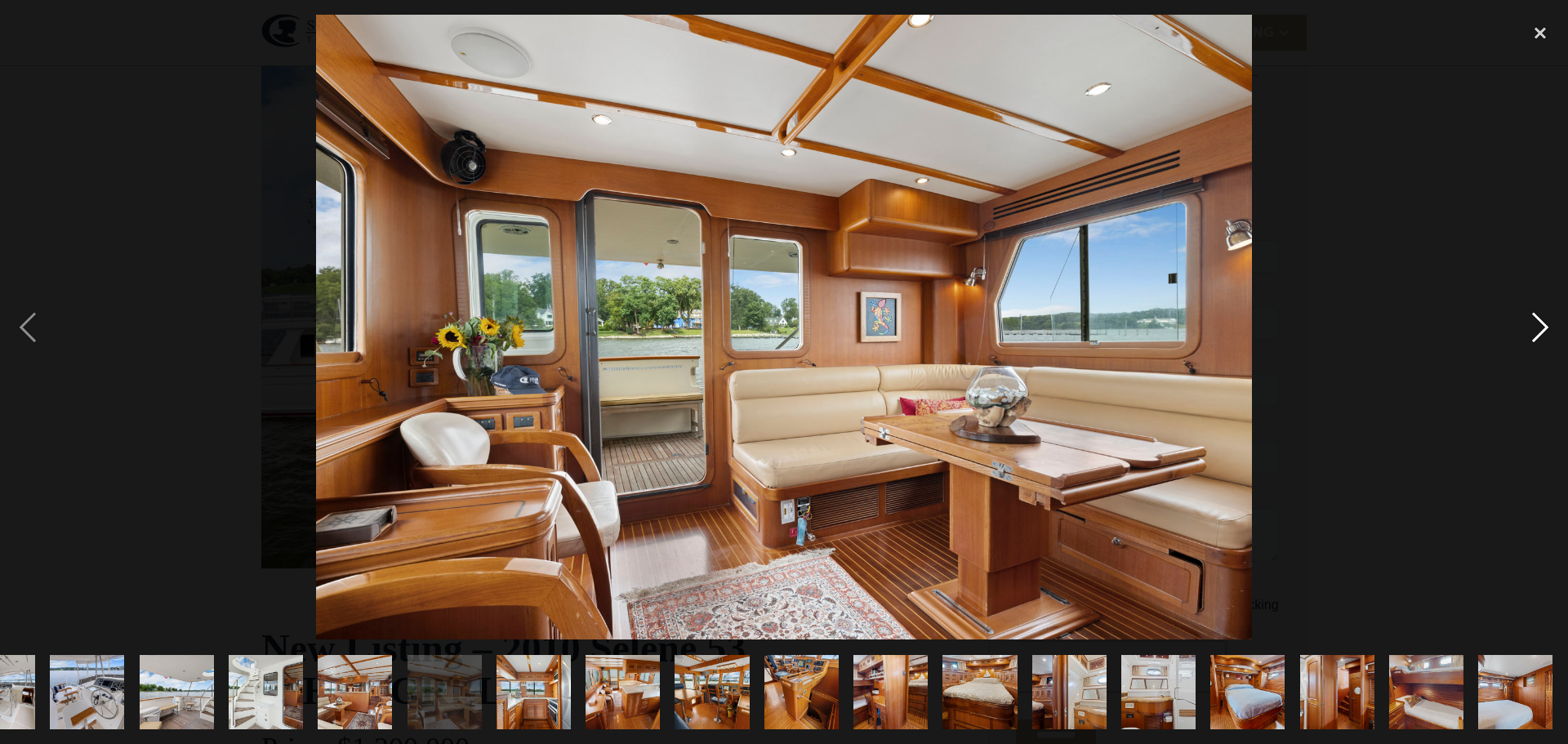
click at [1536, 327] on div "next image" at bounding box center [1541, 327] width 56 height 625
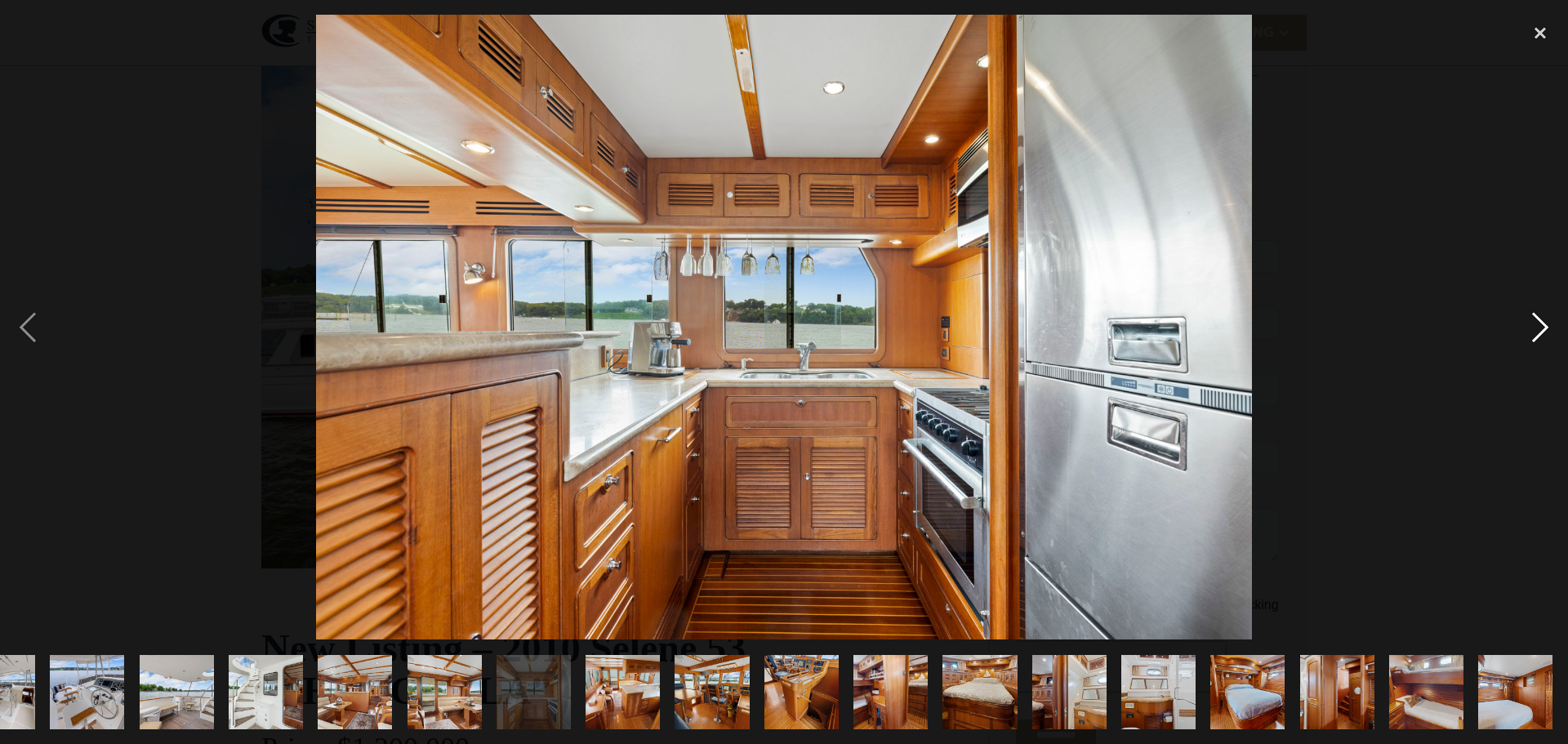
click at [1536, 327] on div "next image" at bounding box center [1541, 327] width 56 height 625
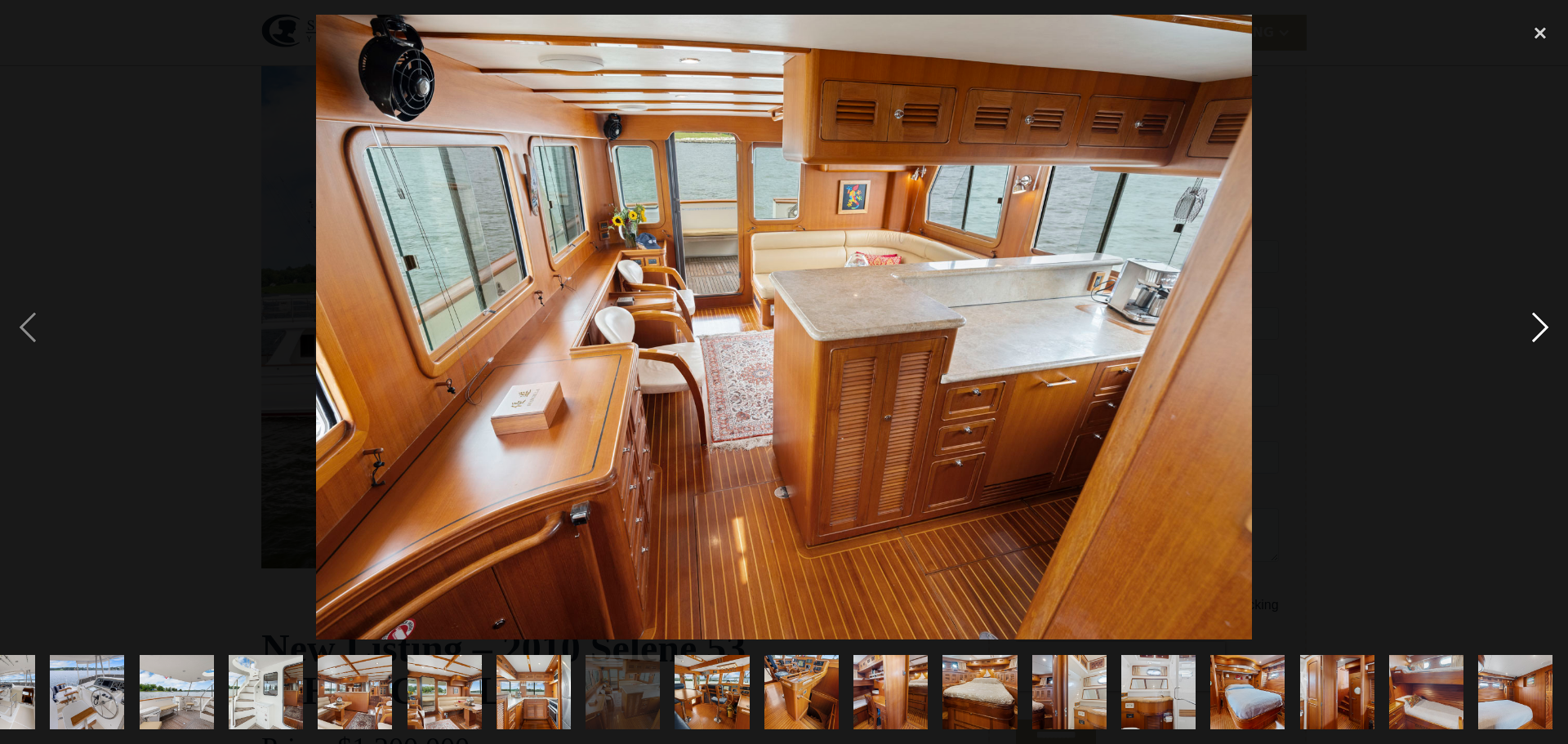
click at [1536, 327] on div "next image" at bounding box center [1541, 327] width 56 height 625
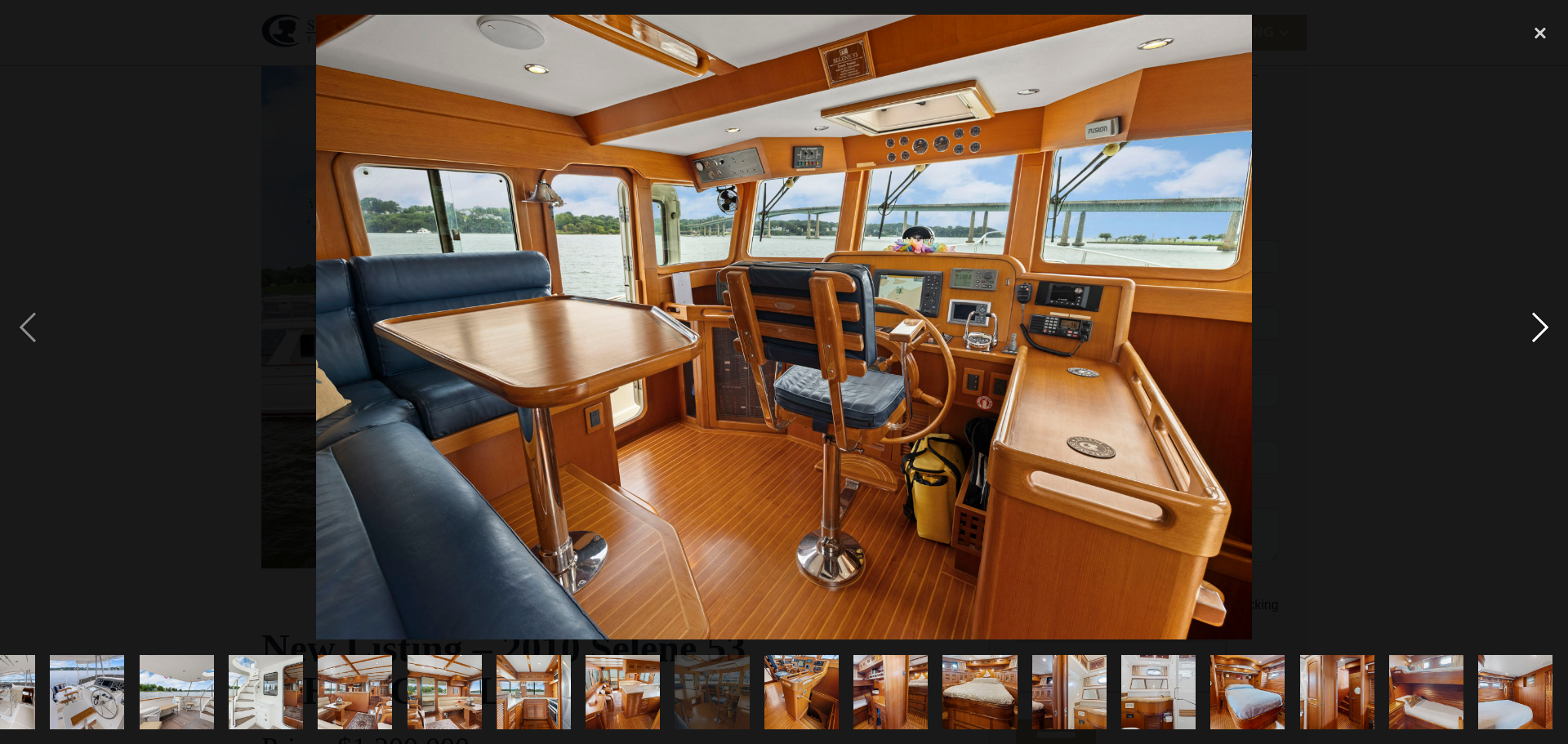
click at [1536, 327] on div "next image" at bounding box center [1541, 327] width 56 height 625
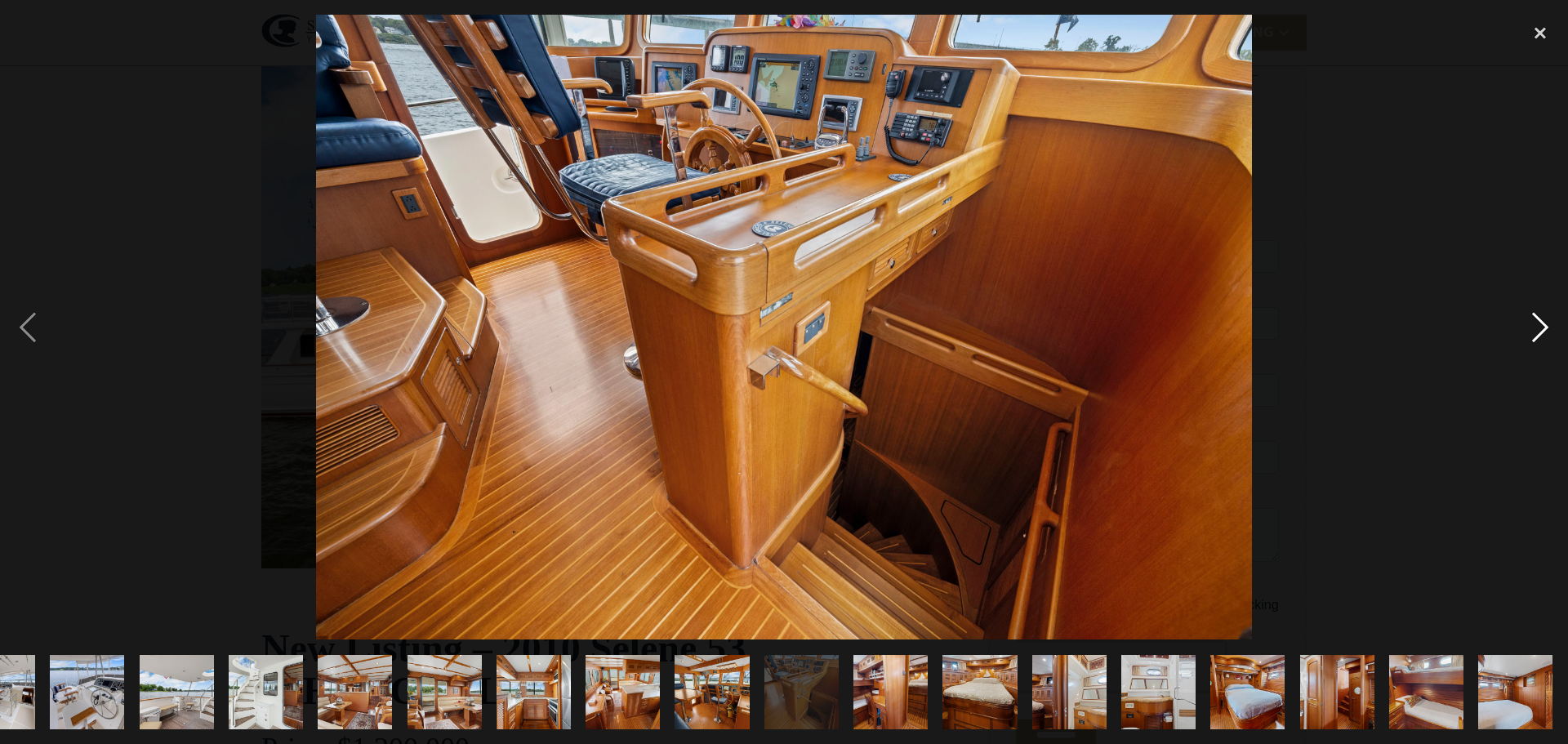
click at [1536, 327] on div "next image" at bounding box center [1541, 327] width 56 height 625
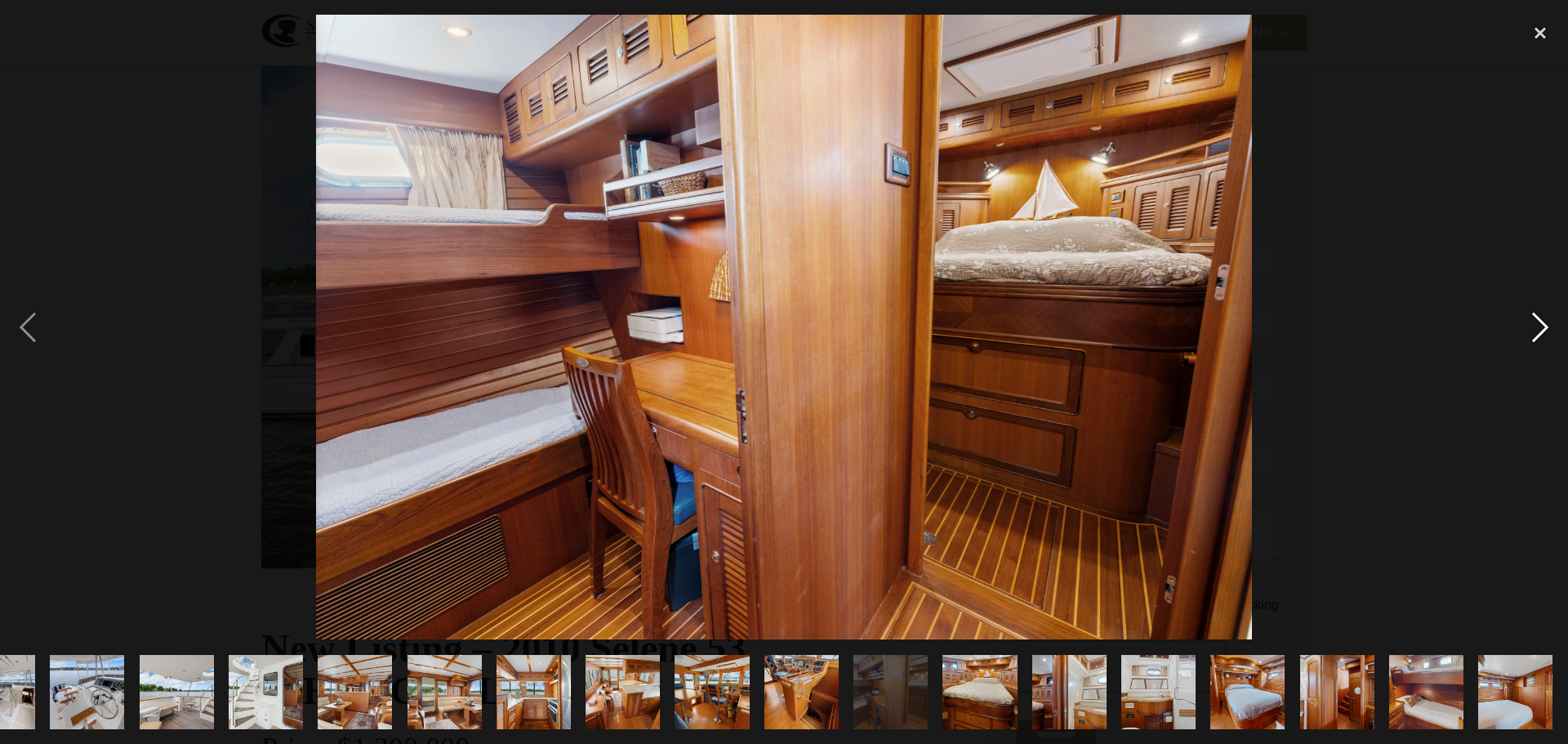
click at [1536, 327] on div "next image" at bounding box center [1541, 327] width 56 height 625
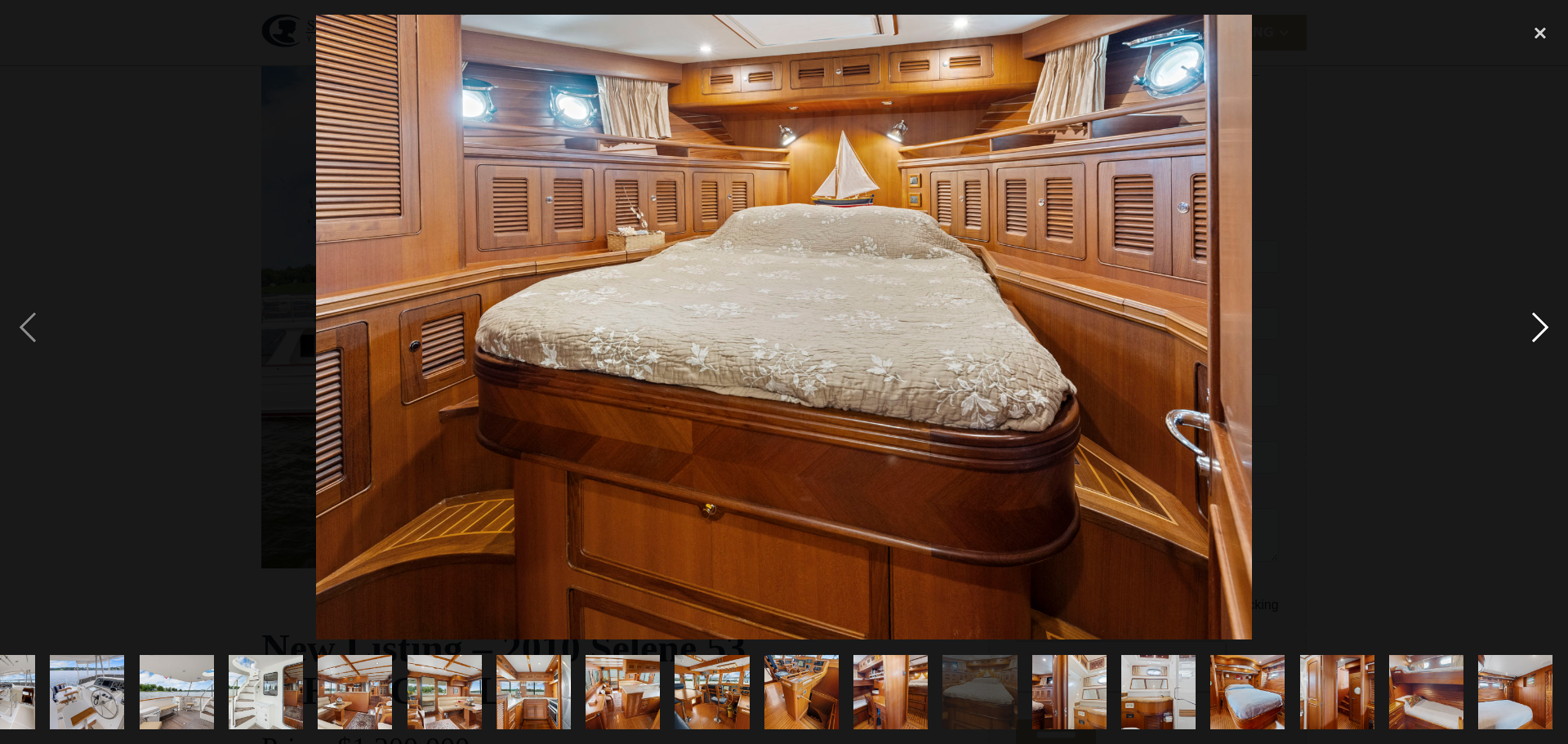
click at [1536, 327] on div "next image" at bounding box center [1541, 327] width 56 height 625
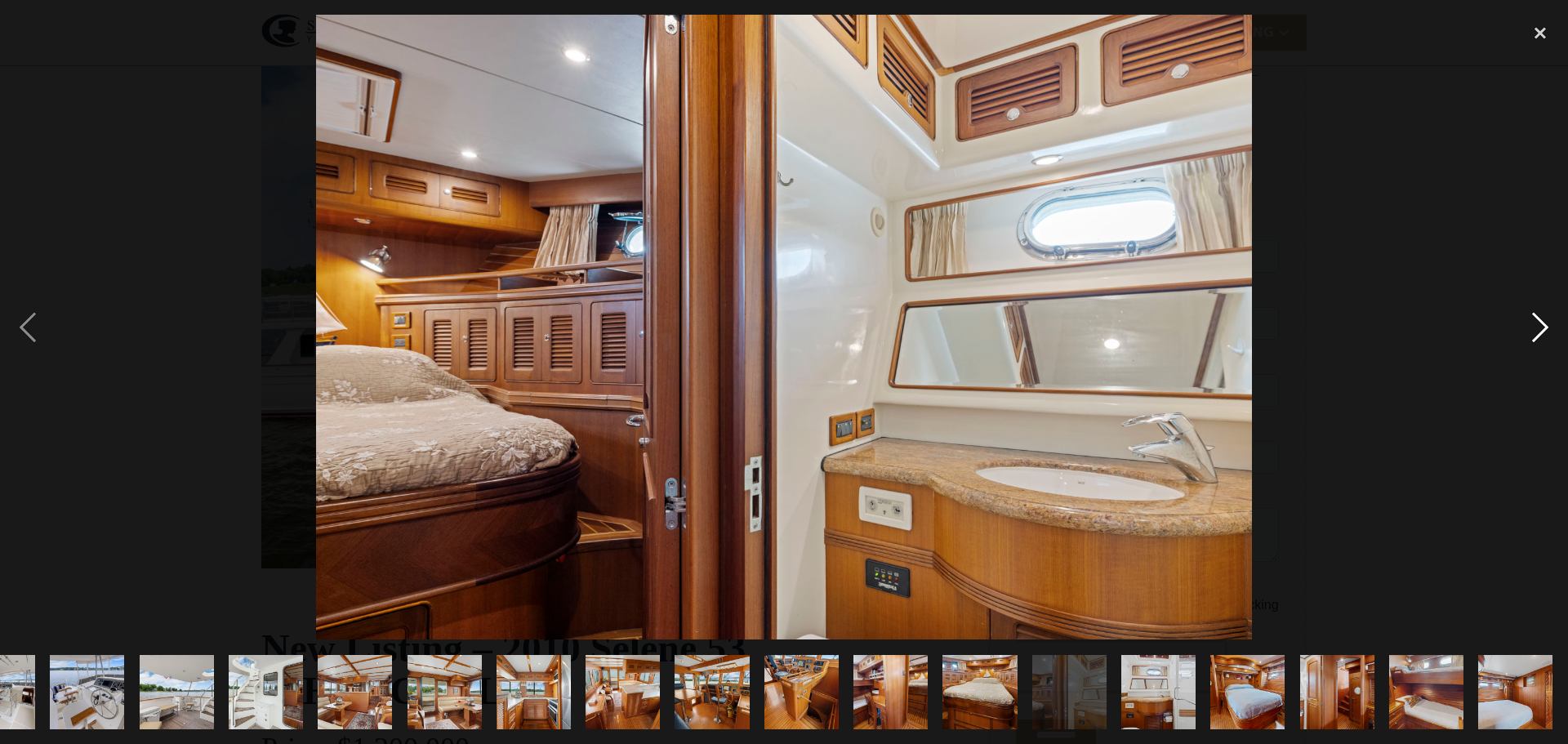
click at [1536, 327] on div "next image" at bounding box center [1541, 327] width 56 height 625
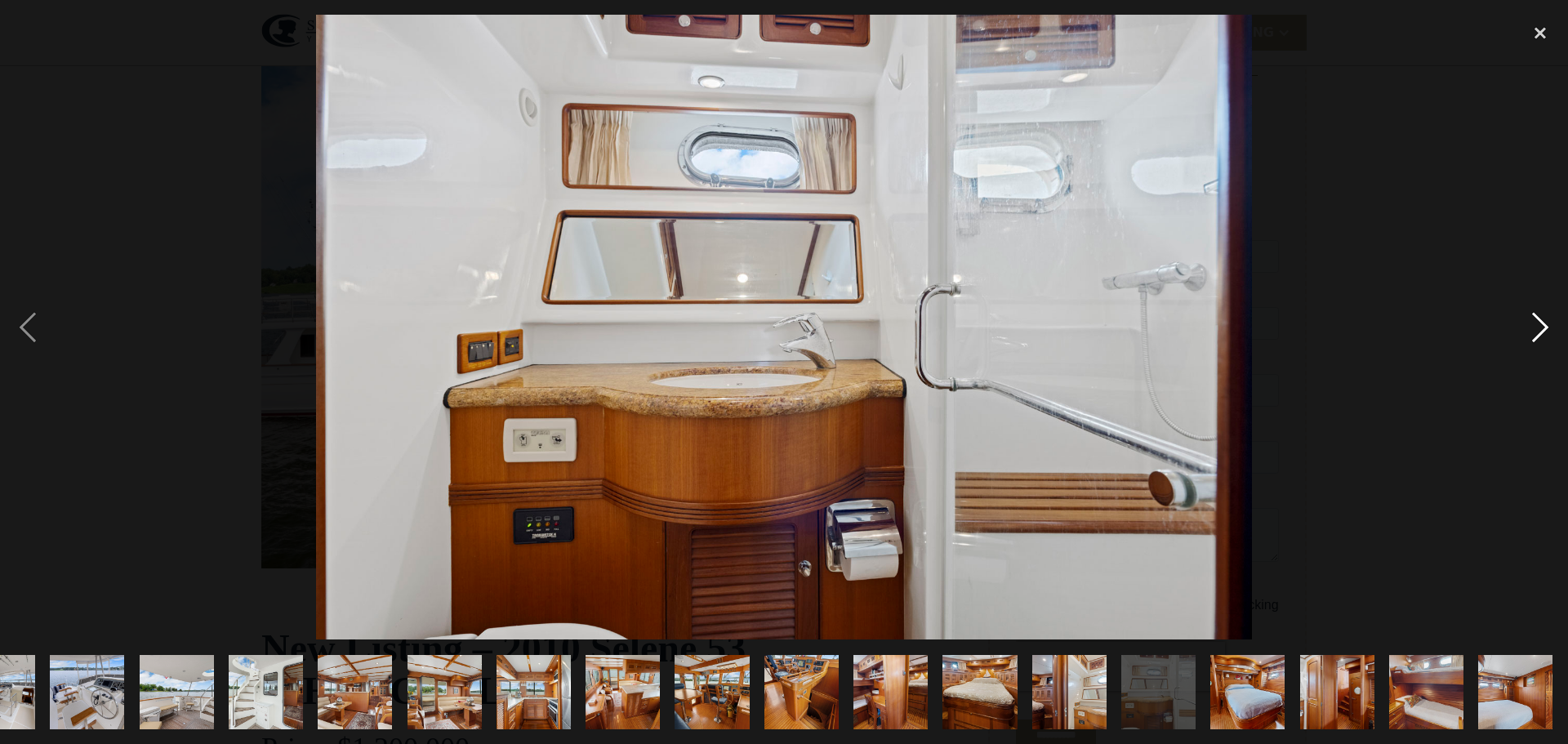
click at [1536, 327] on div "next image" at bounding box center [1541, 327] width 56 height 625
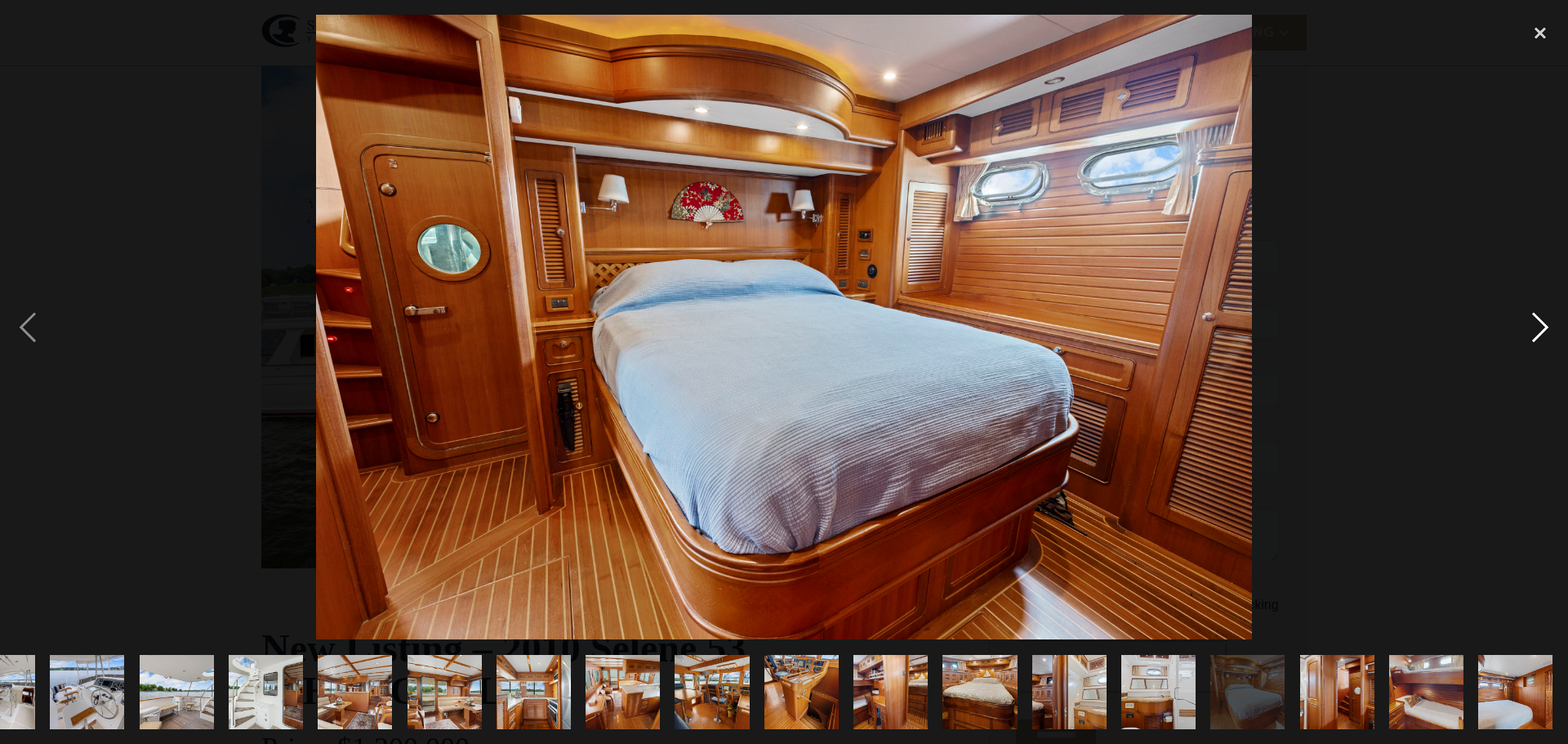
click at [1536, 327] on div "next image" at bounding box center [1541, 327] width 56 height 625
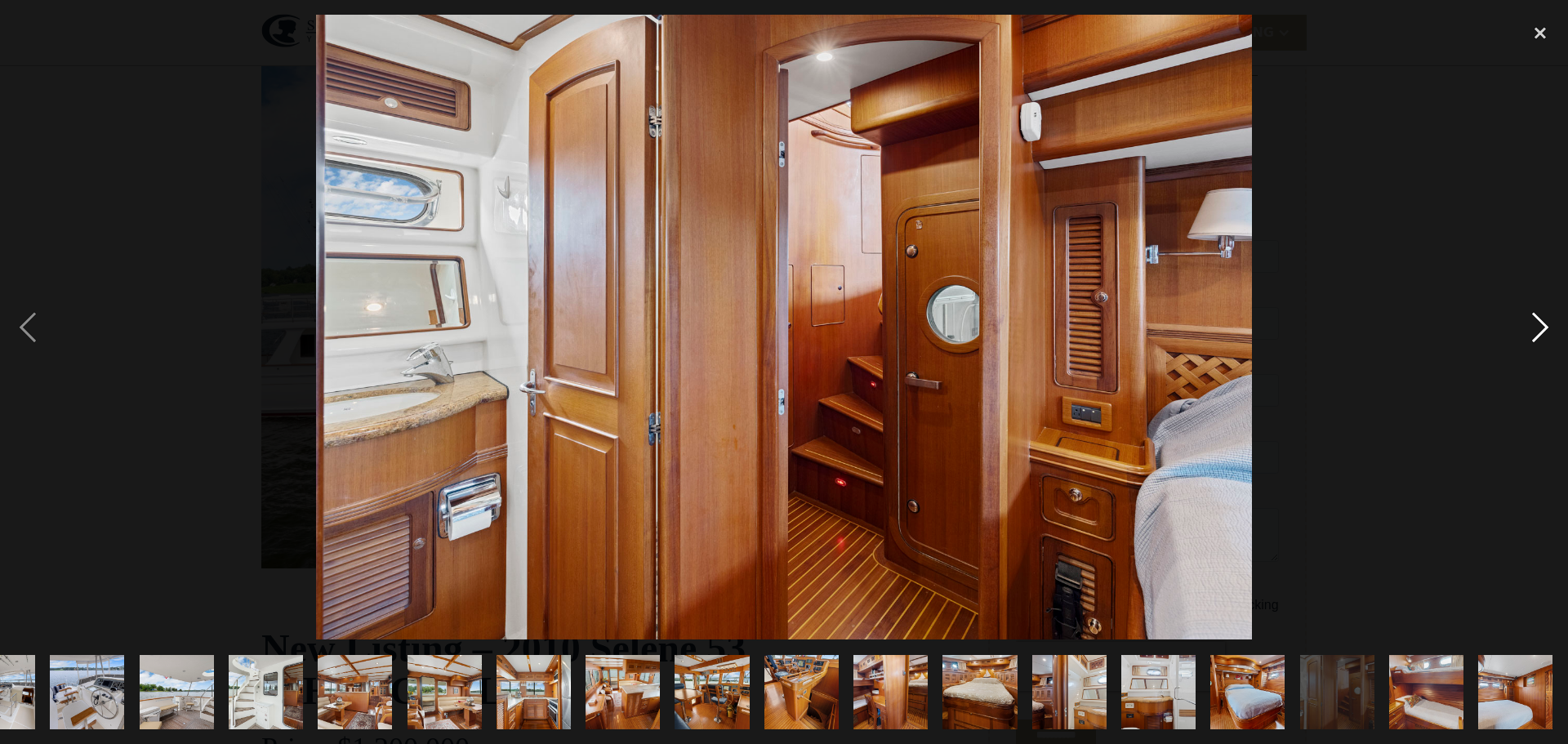
click at [1536, 327] on div "next image" at bounding box center [1541, 327] width 56 height 625
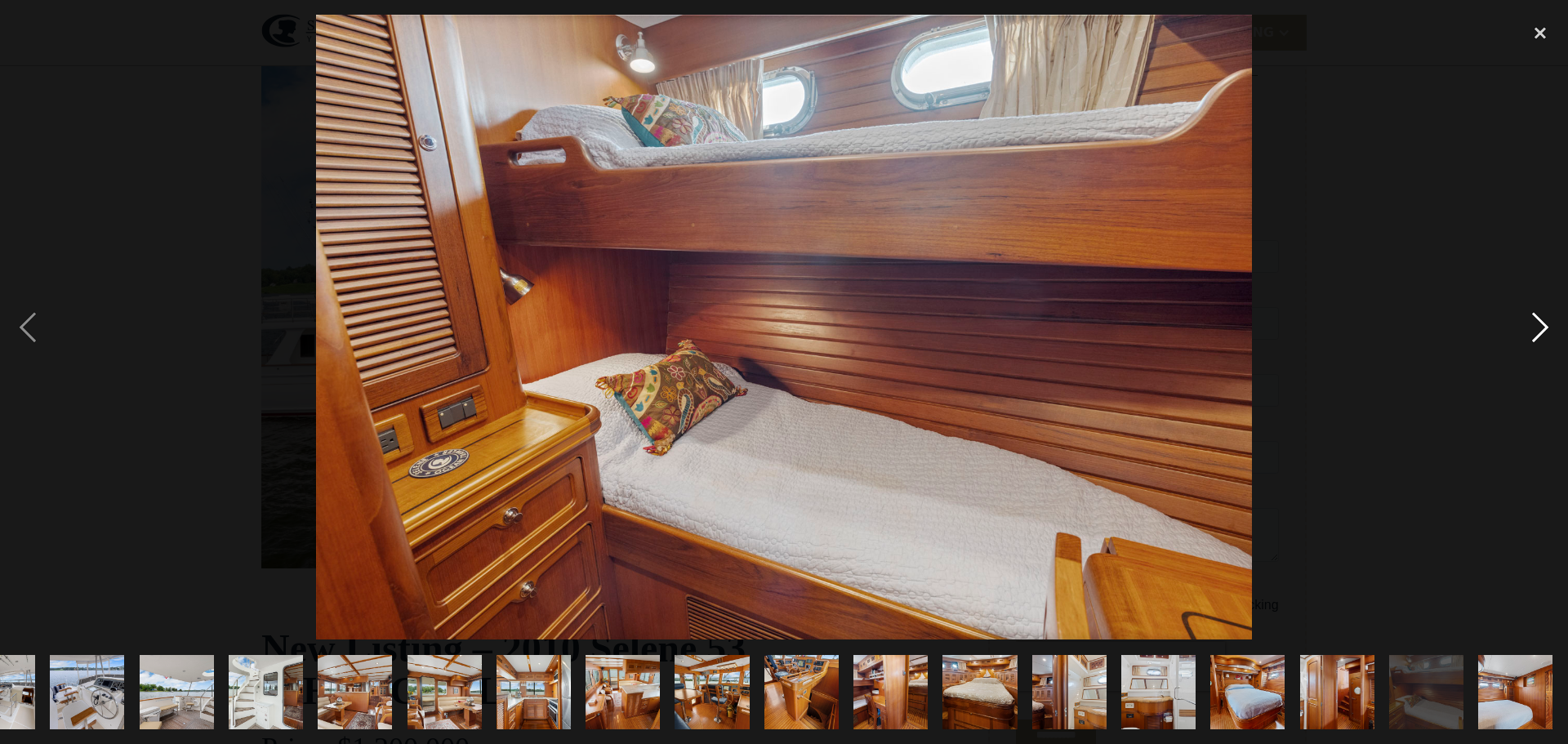
click at [1536, 327] on div "next image" at bounding box center [1541, 327] width 56 height 625
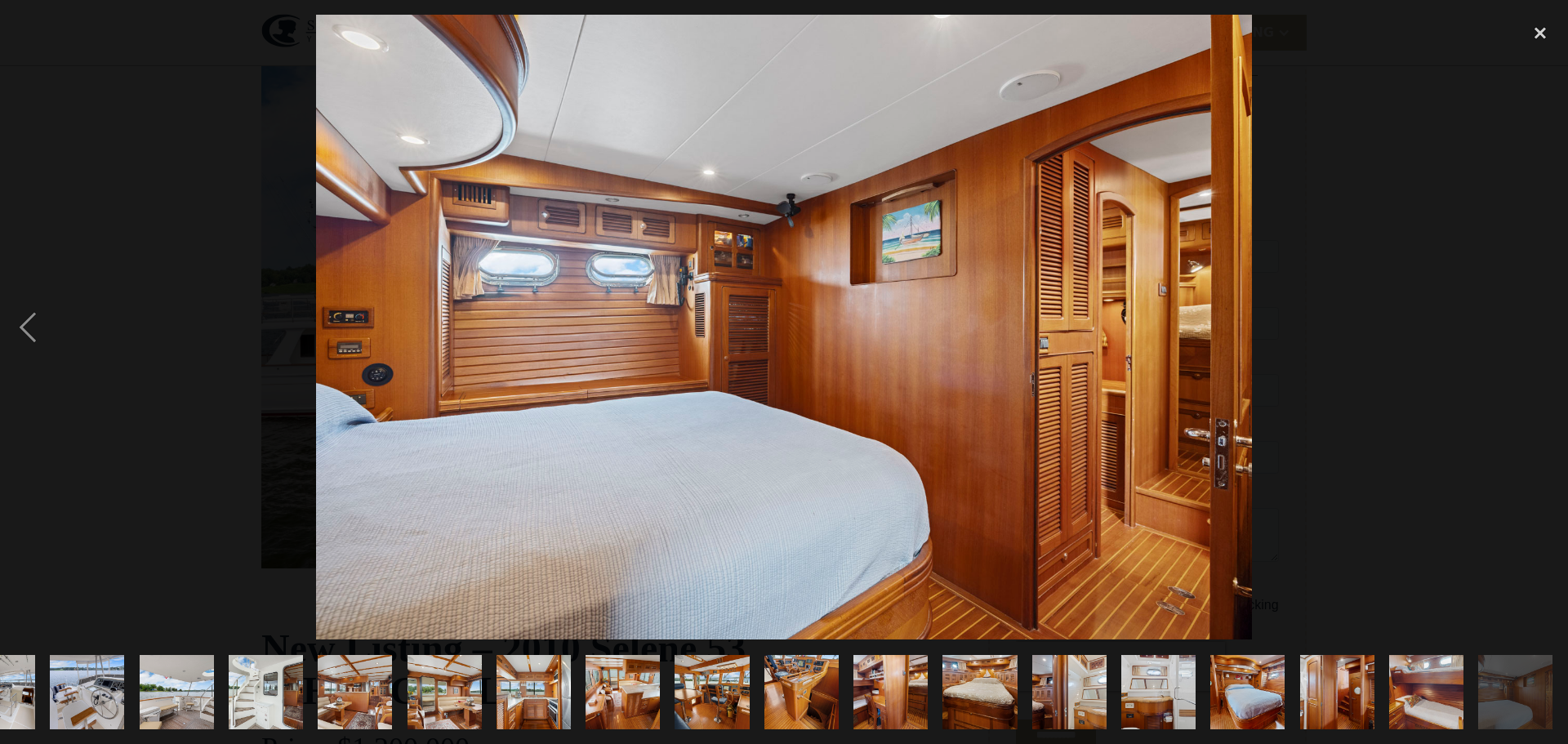
click at [1536, 327] on div "next image" at bounding box center [1541, 327] width 56 height 625
click at [1538, 26] on div "close lightbox" at bounding box center [1541, 33] width 56 height 36
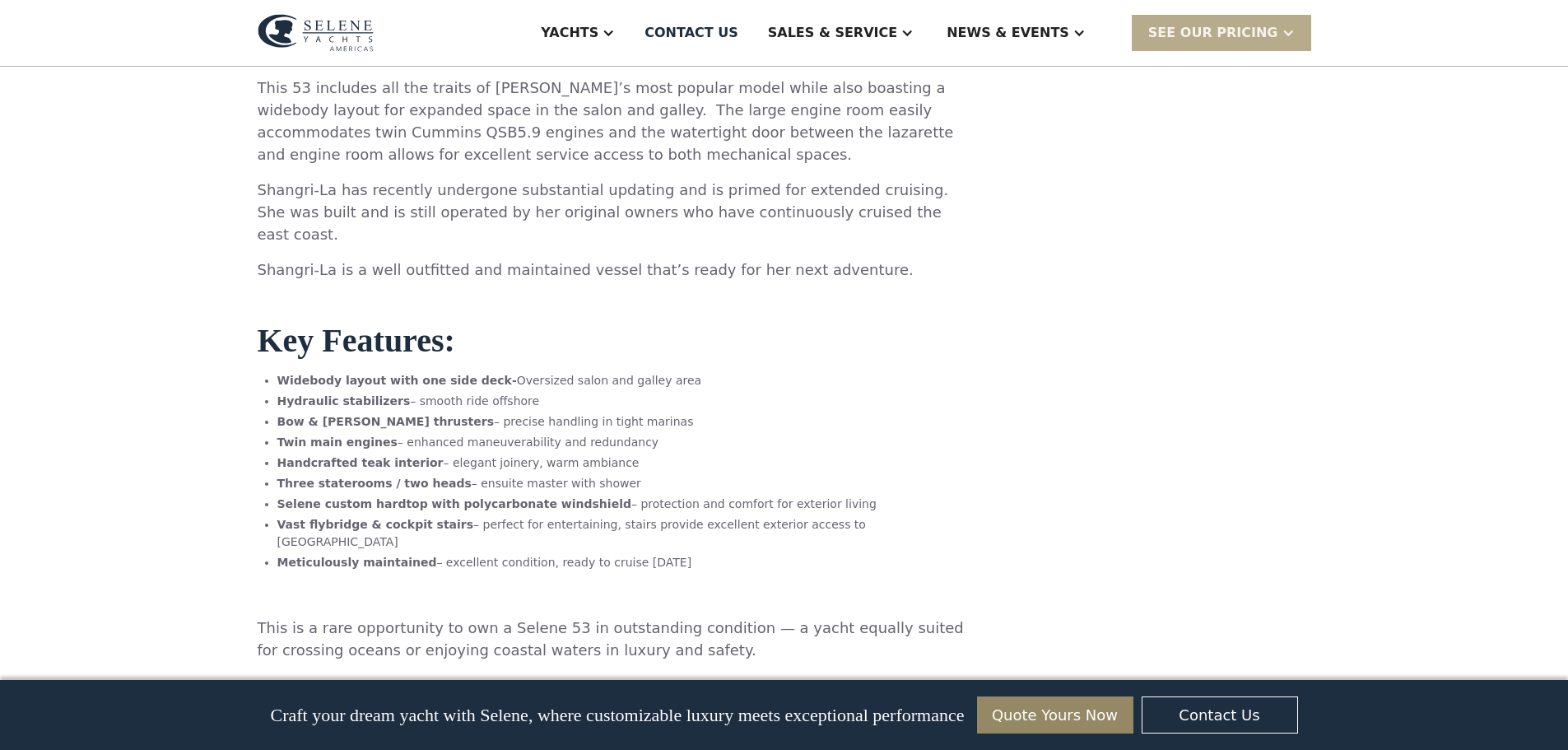
scroll to position [1236, 0]
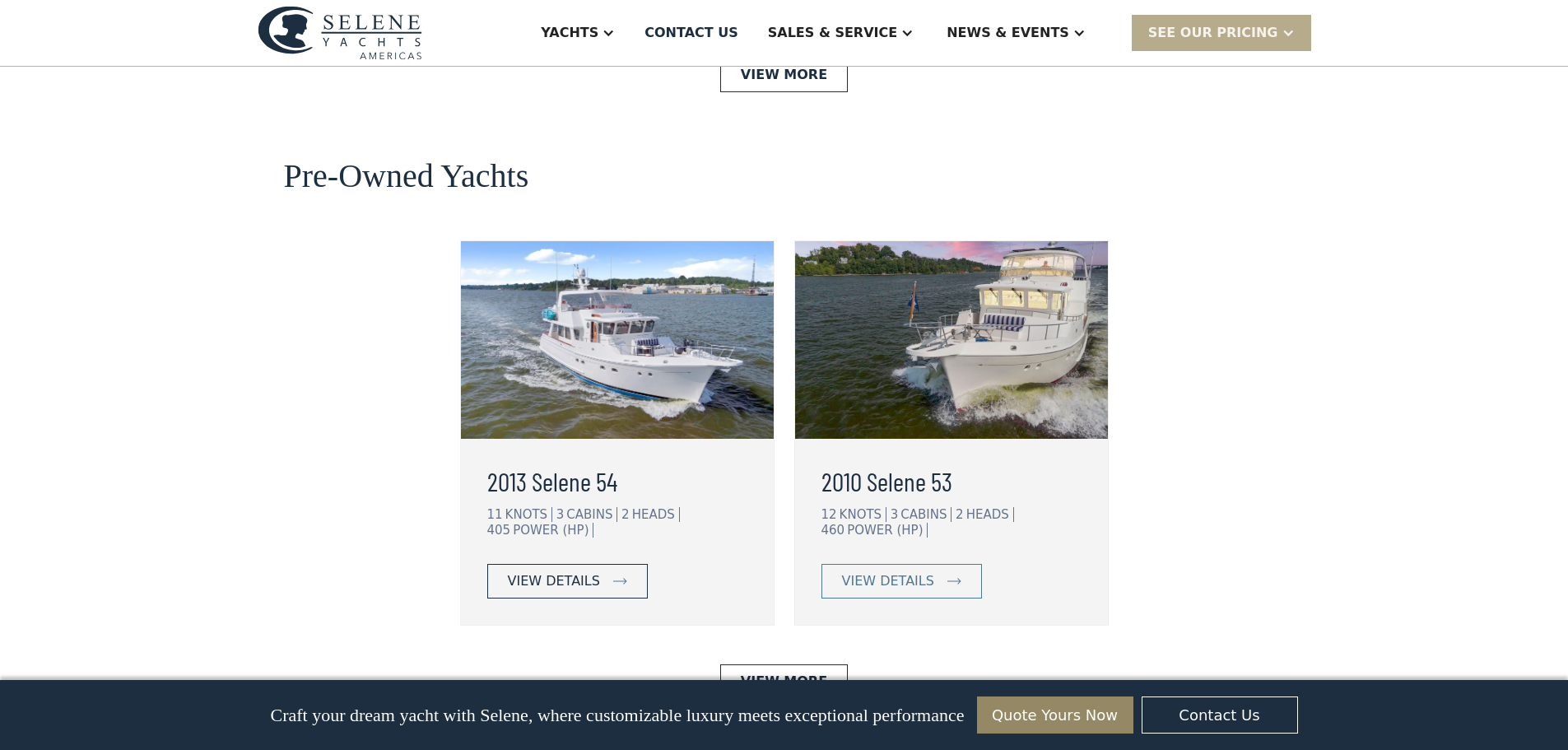
click at [584, 572] on div "view details" at bounding box center [553, 582] width 92 height 20
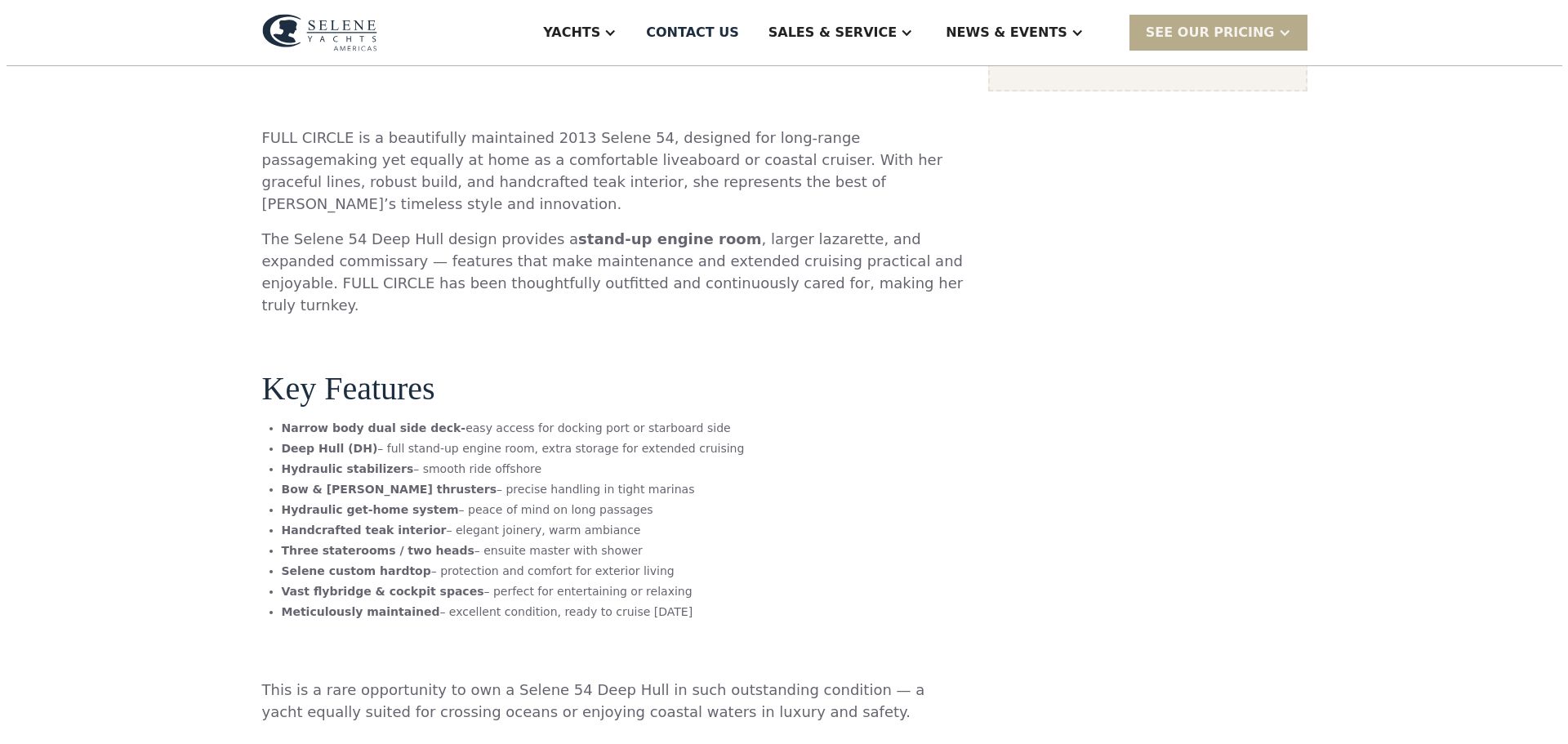
scroll to position [408, 0]
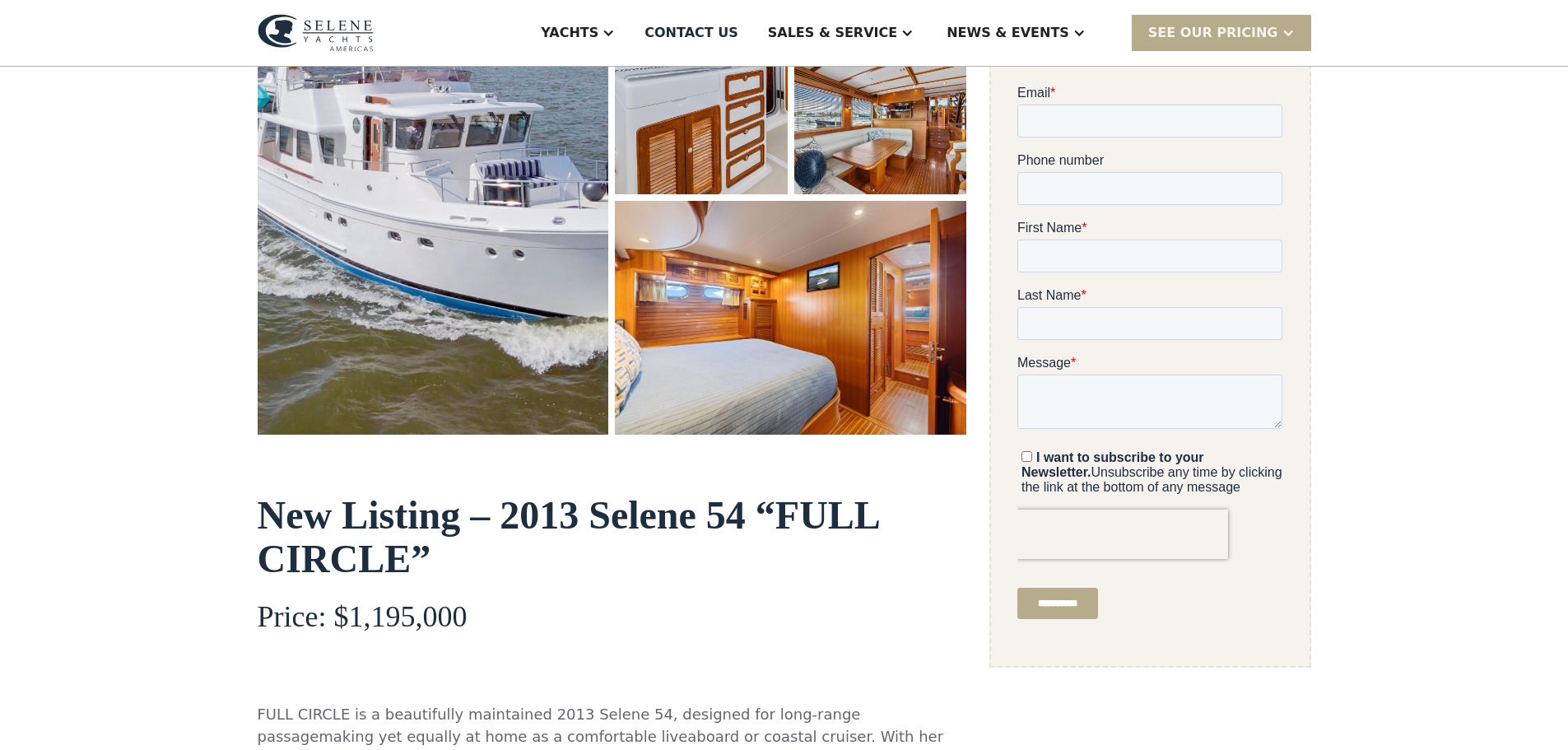
click at [447, 288] on img "open lightbox" at bounding box center [433, 164] width 351 height 544
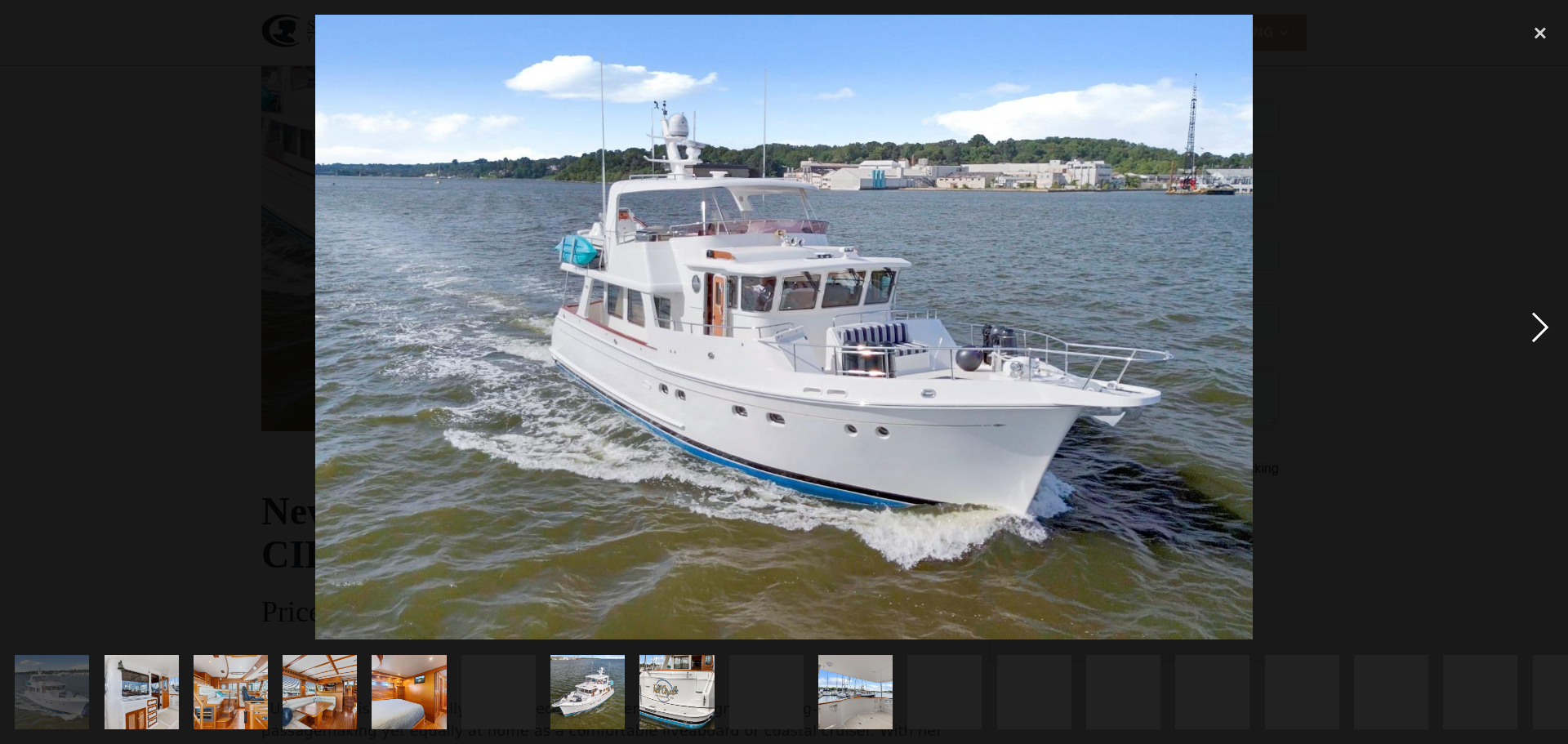
click at [1537, 330] on div "next image" at bounding box center [1541, 327] width 56 height 625
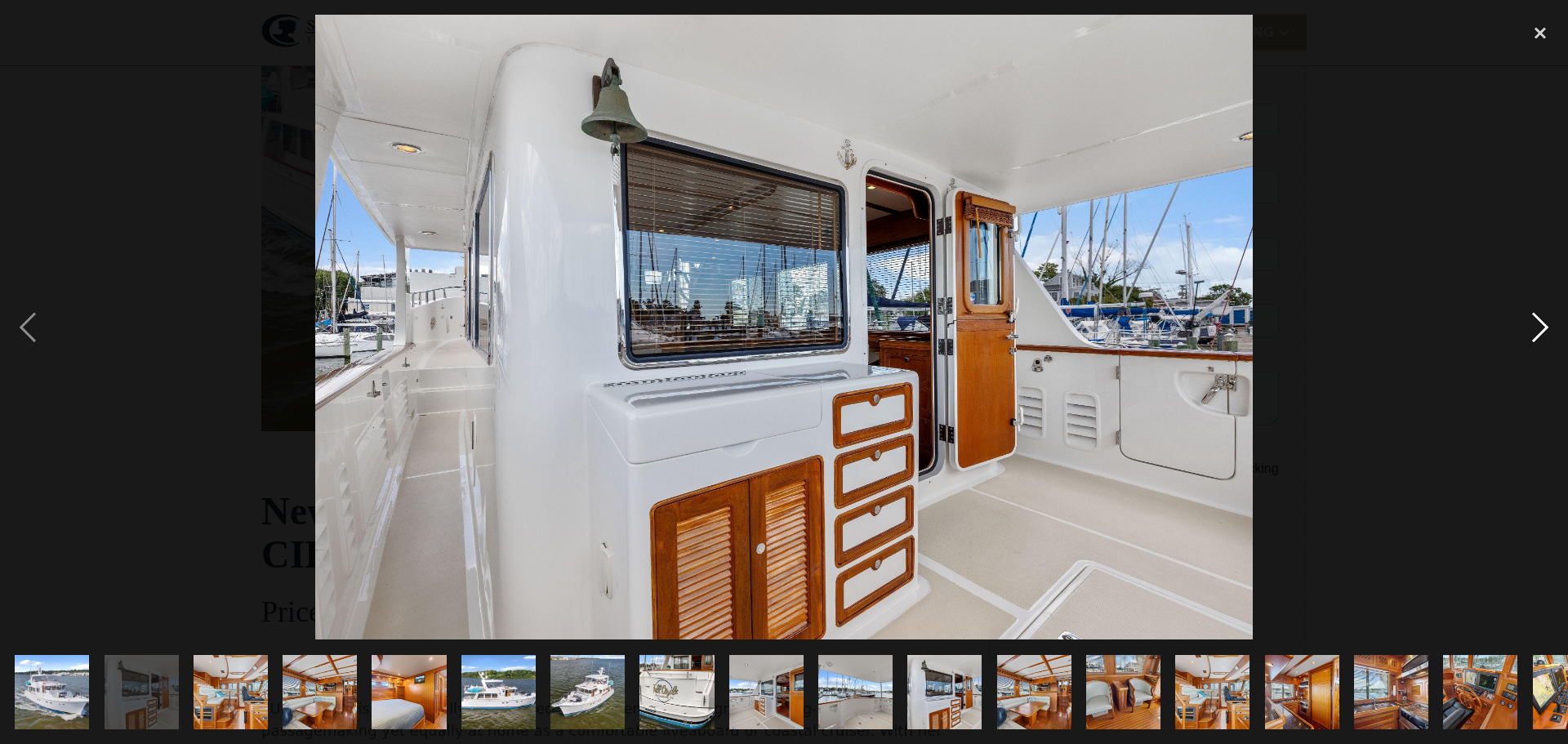
click at [1537, 330] on div "next image" at bounding box center [1541, 327] width 56 height 625
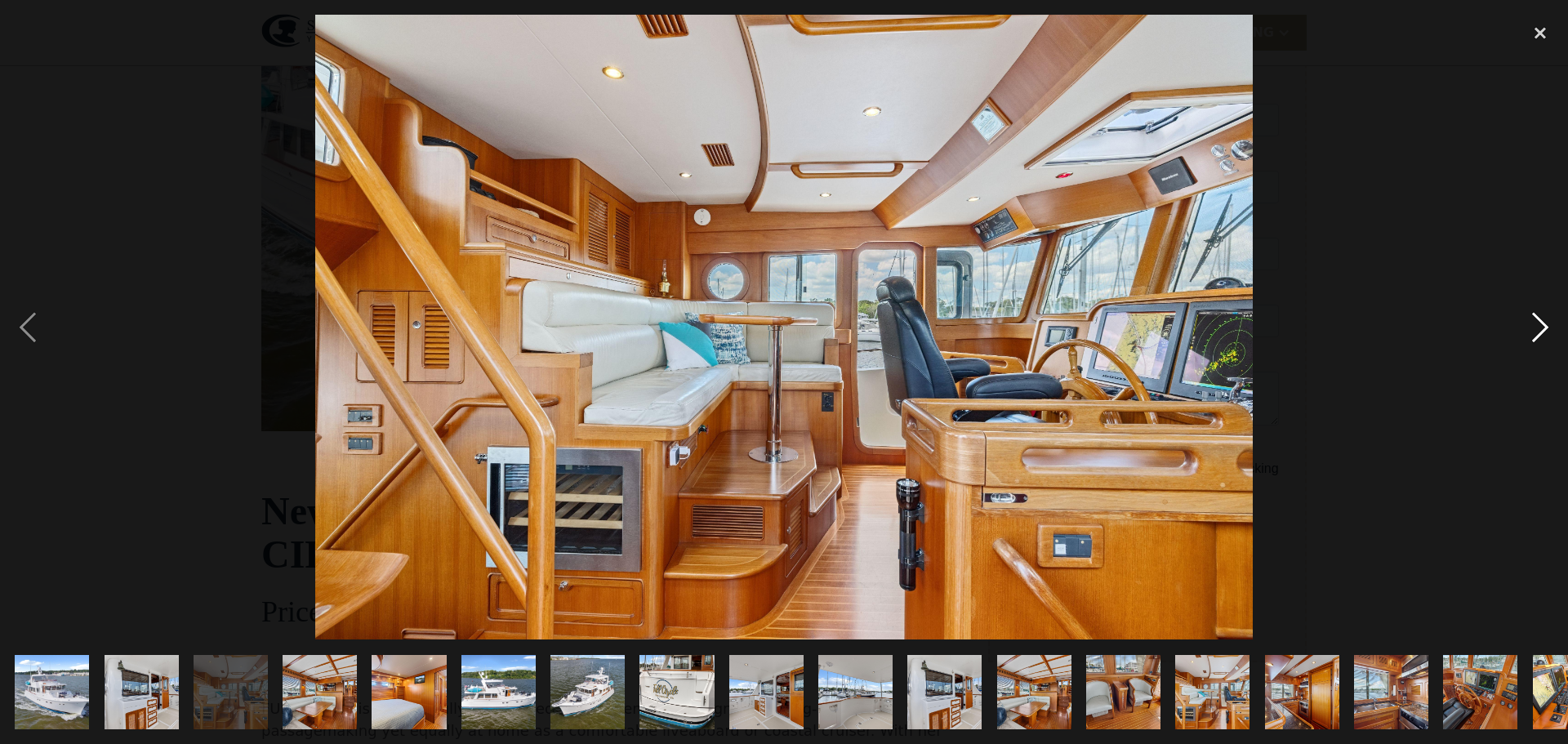
click at [1545, 327] on div "next image" at bounding box center [1541, 327] width 56 height 625
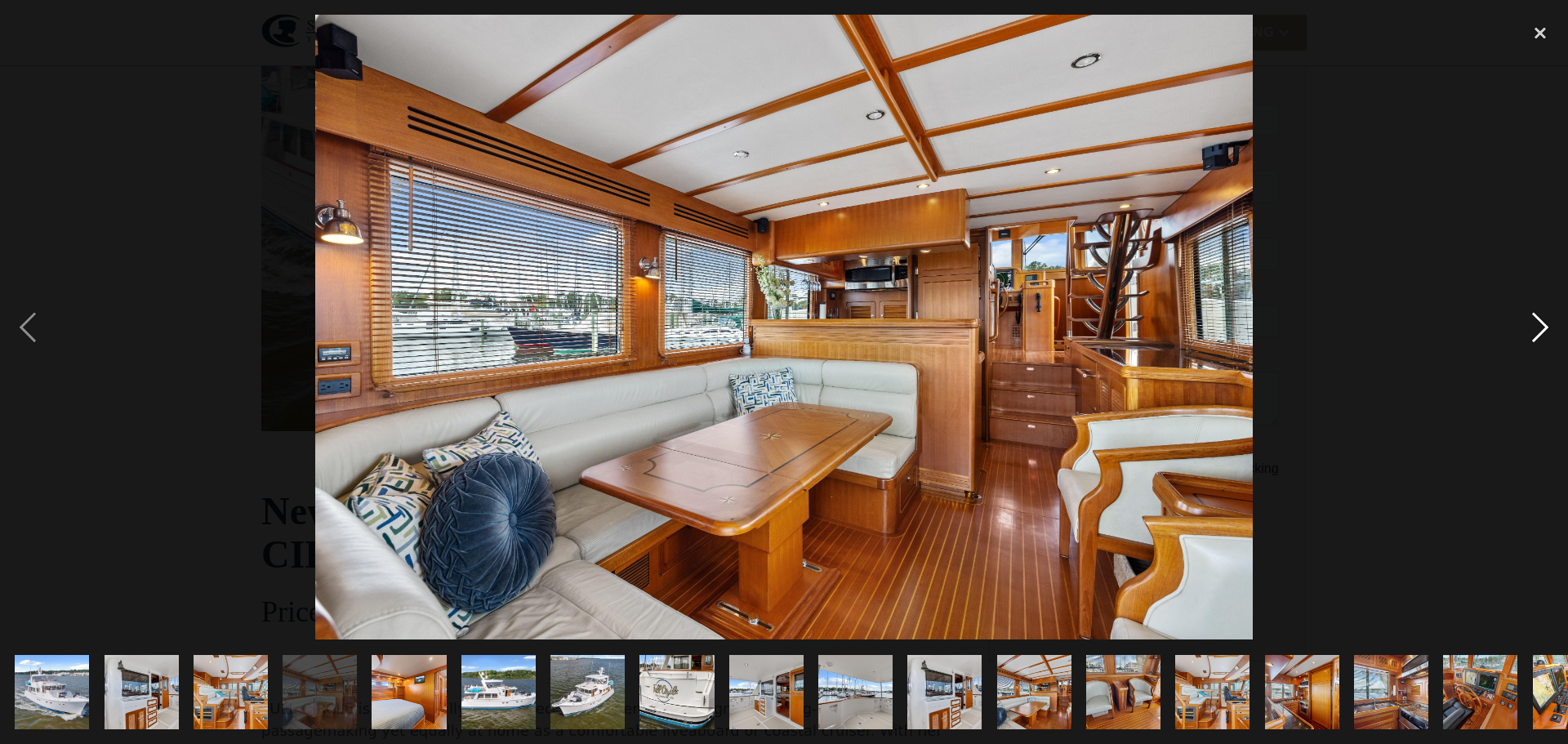
click at [1539, 325] on div "next image" at bounding box center [1541, 327] width 56 height 625
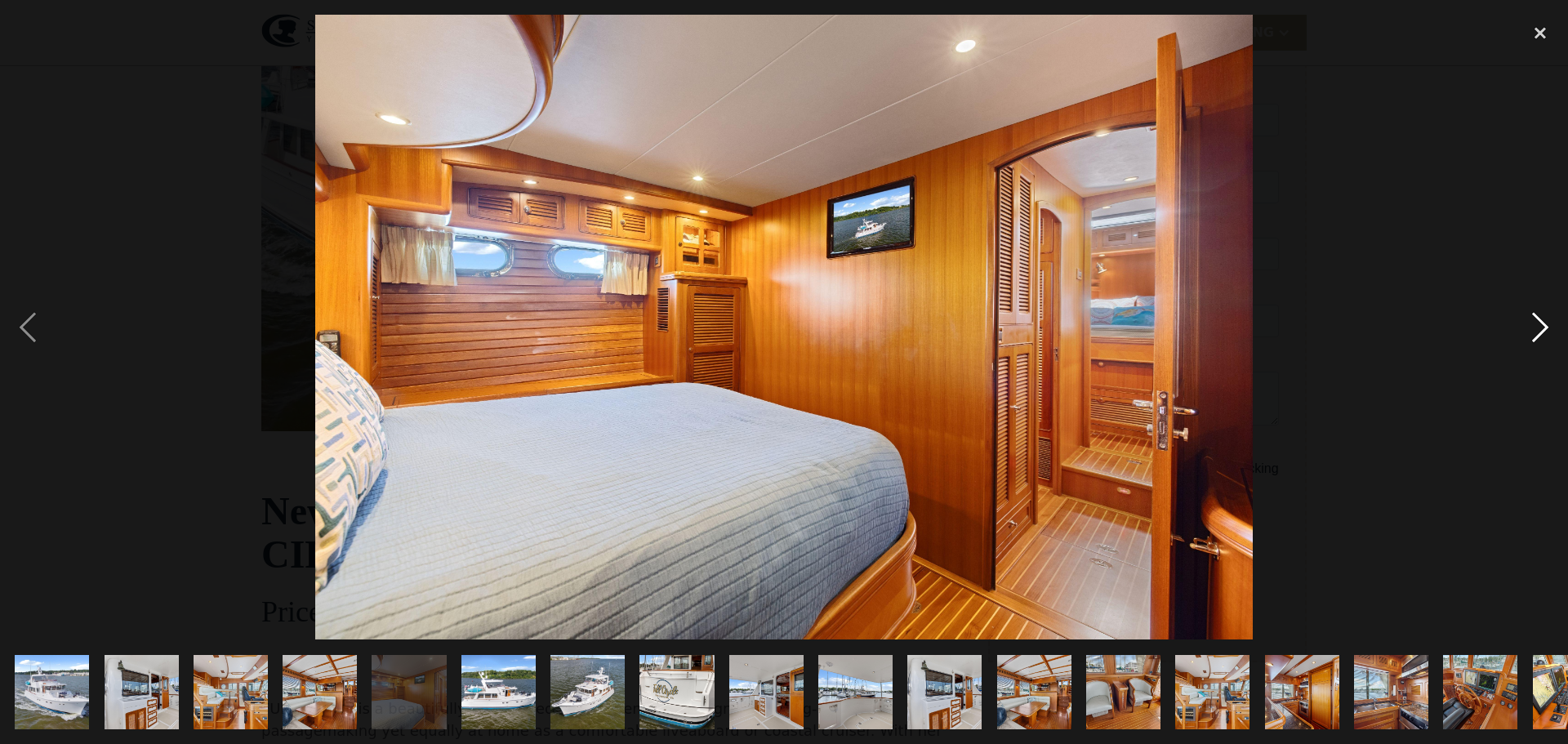
click at [1539, 325] on div "next image" at bounding box center [1541, 327] width 56 height 625
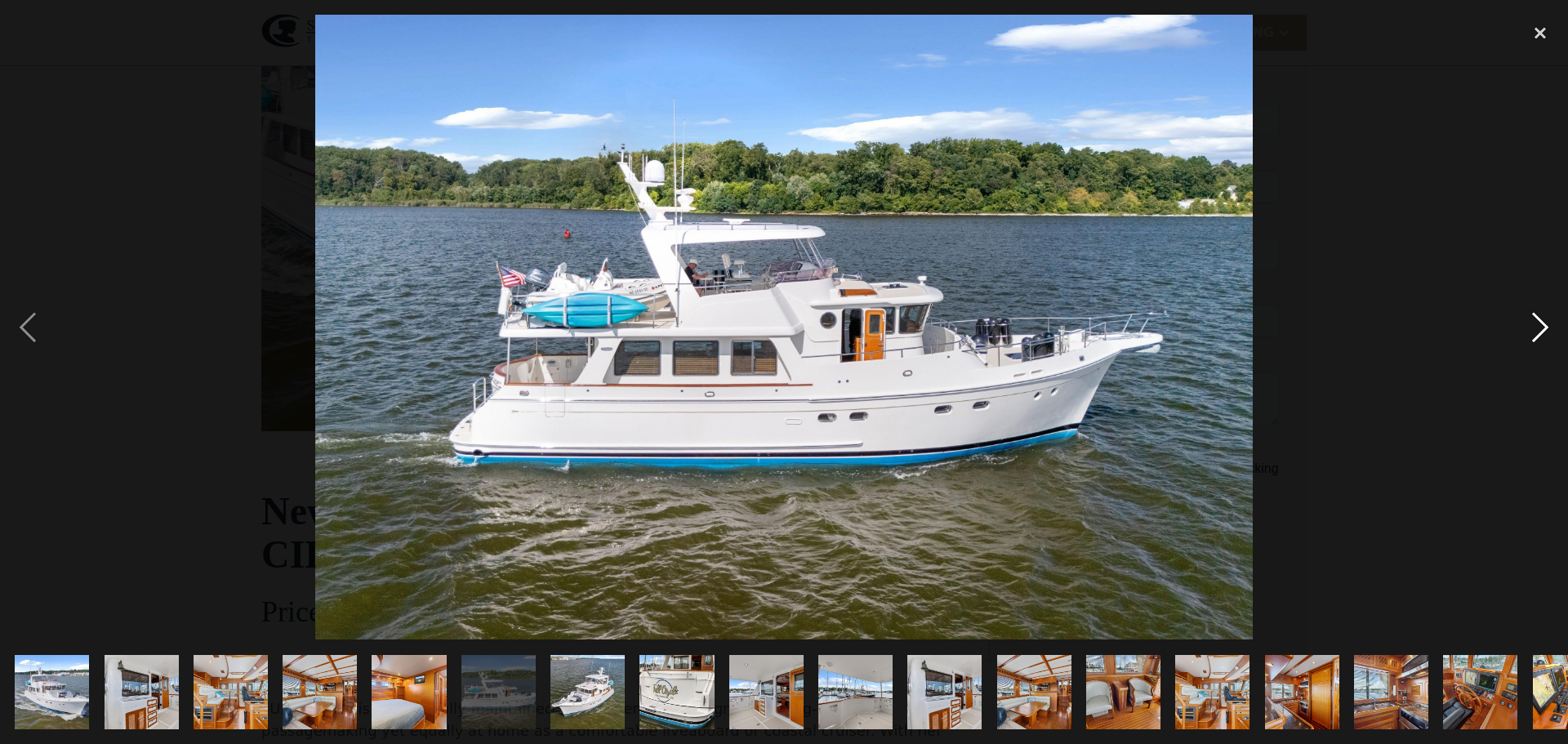
click at [1538, 331] on div "next image" at bounding box center [1541, 327] width 56 height 625
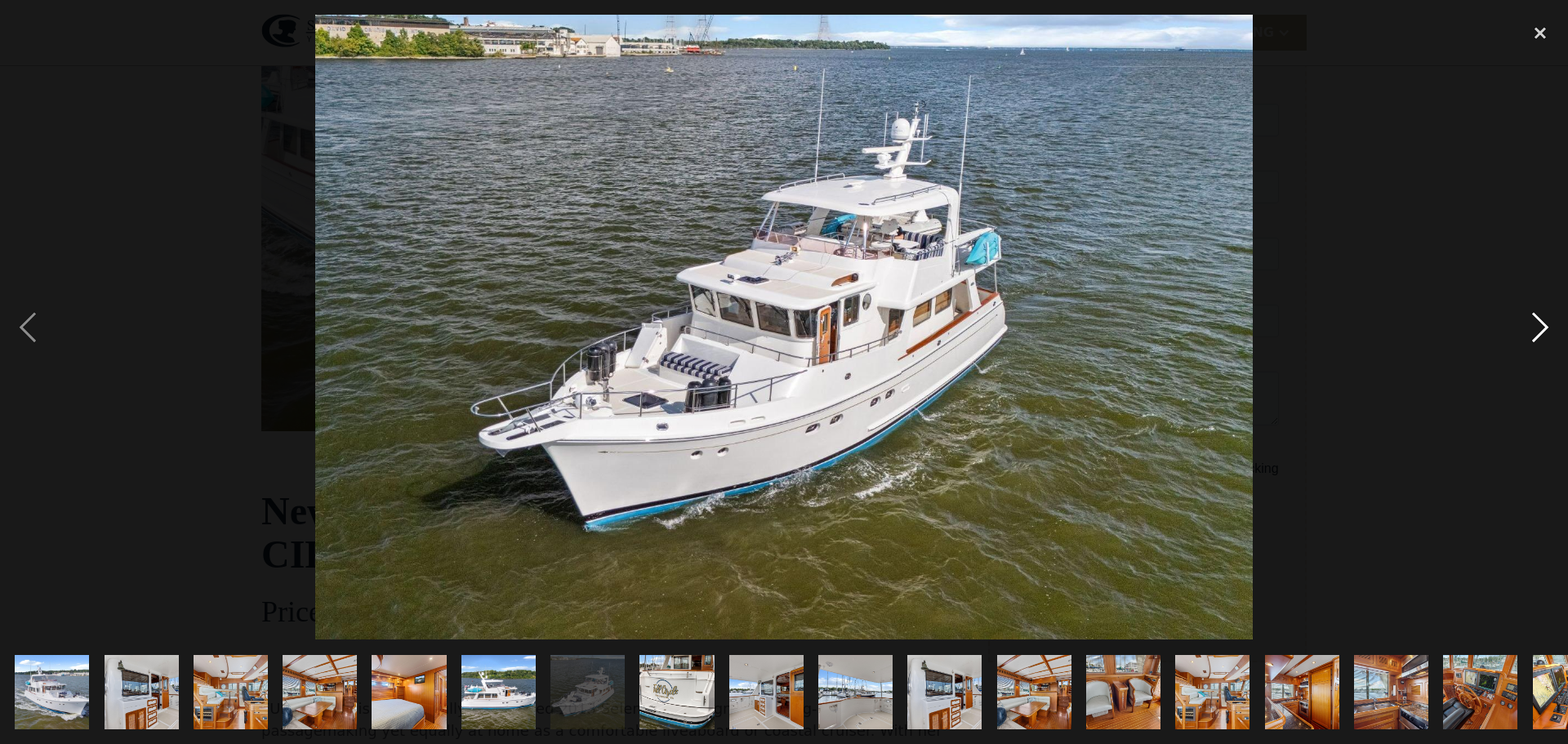
click at [1538, 331] on div "next image" at bounding box center [1541, 327] width 56 height 625
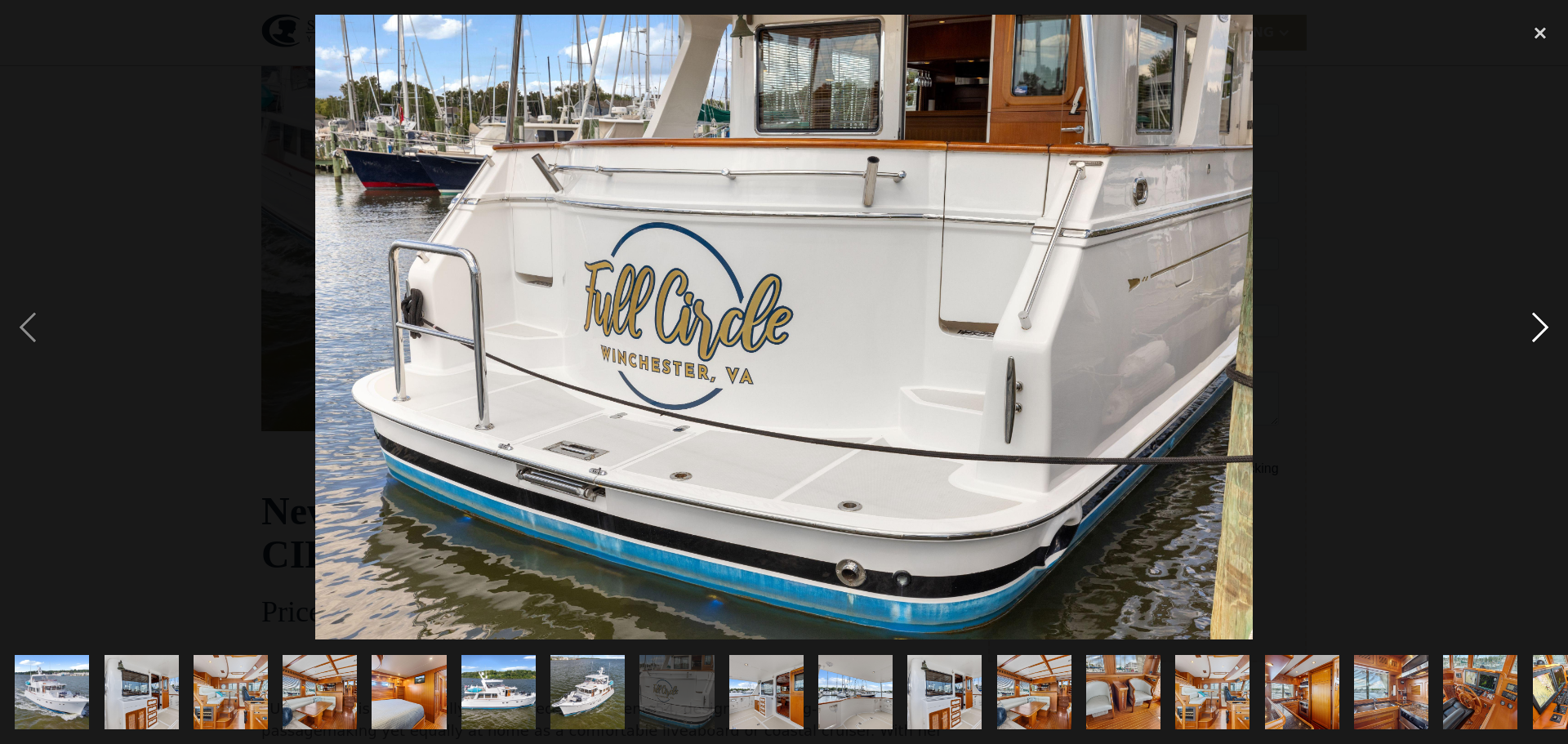
click at [1539, 321] on div "next image" at bounding box center [1541, 327] width 56 height 625
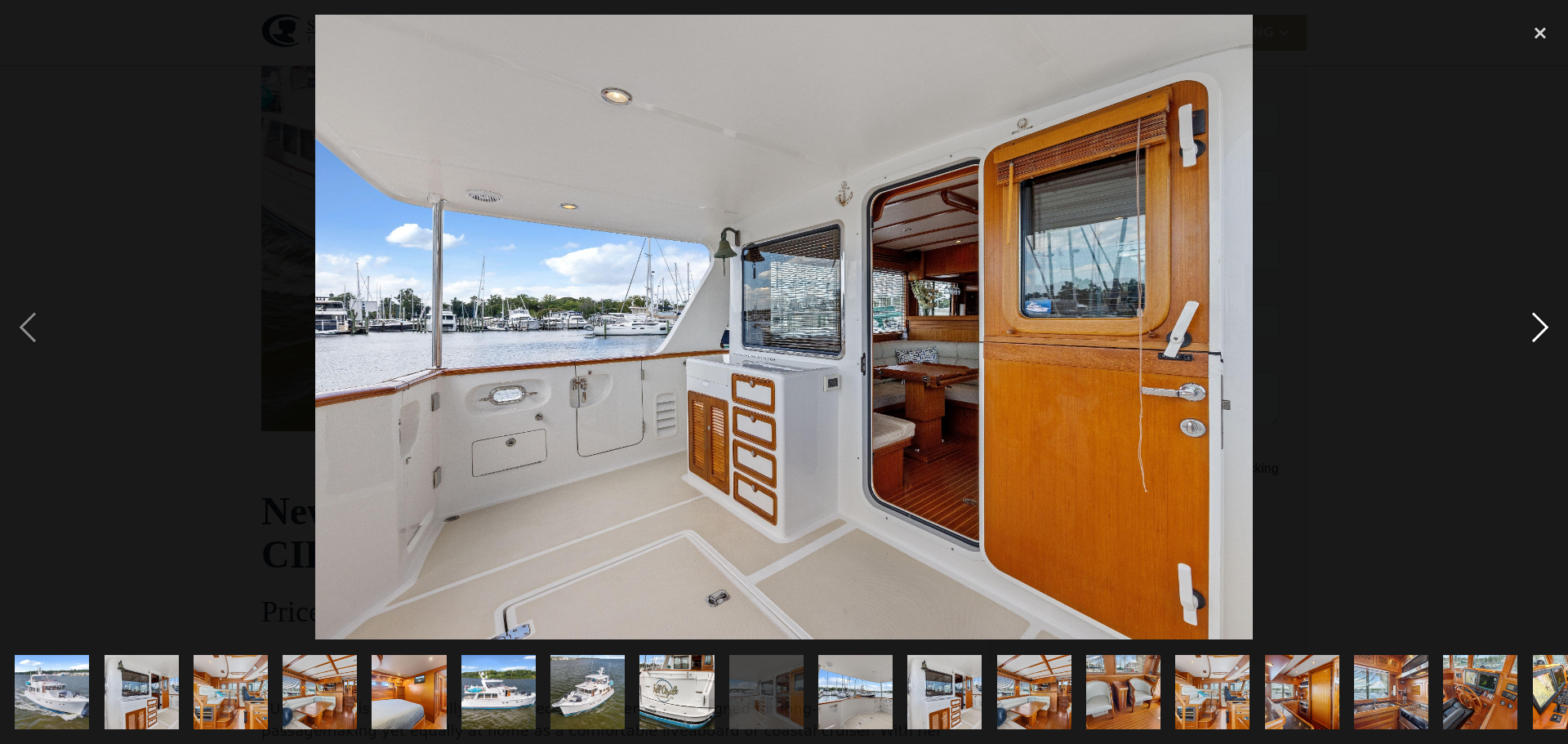
click at [1539, 321] on div "next image" at bounding box center [1541, 327] width 56 height 625
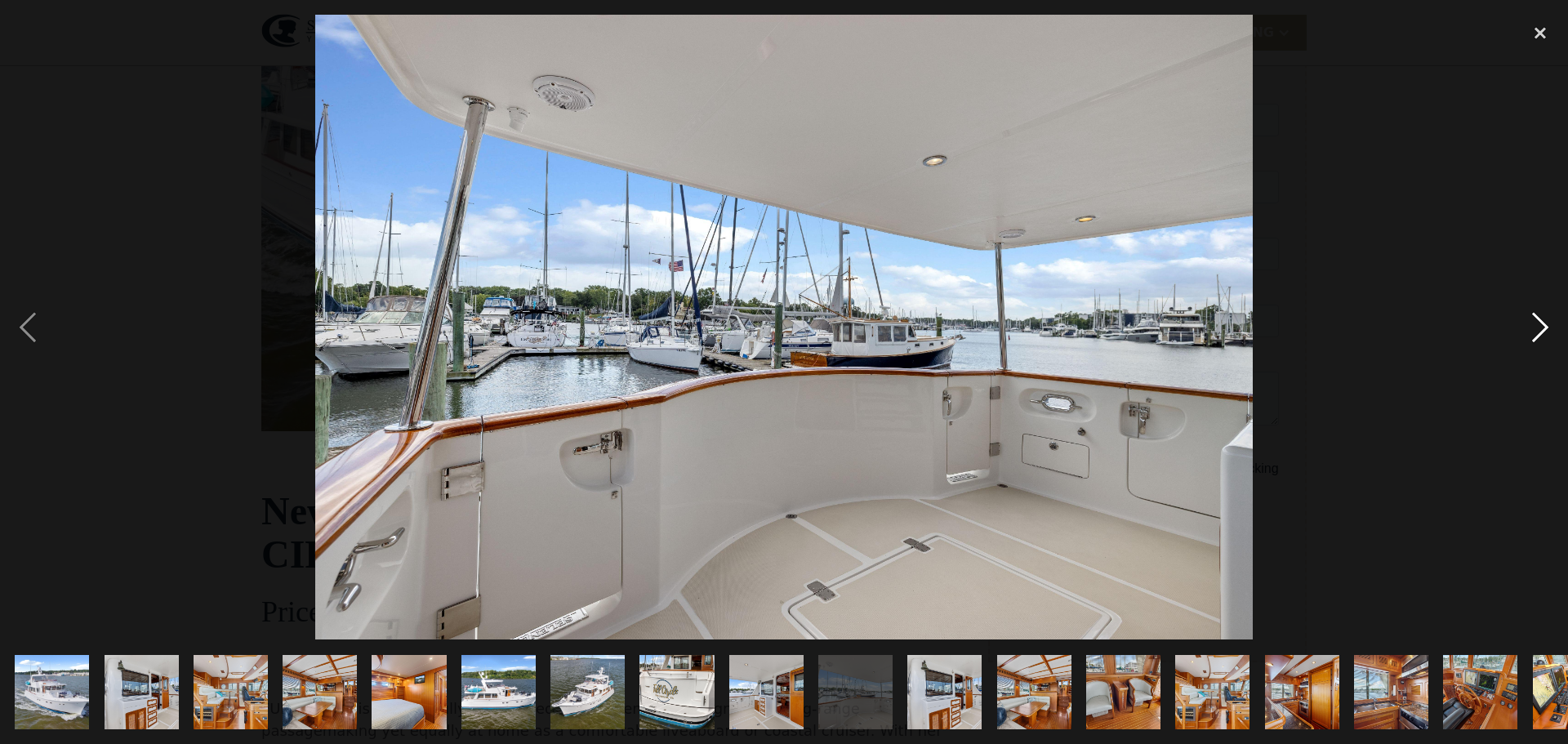
click at [1539, 321] on div "next image" at bounding box center [1541, 327] width 56 height 625
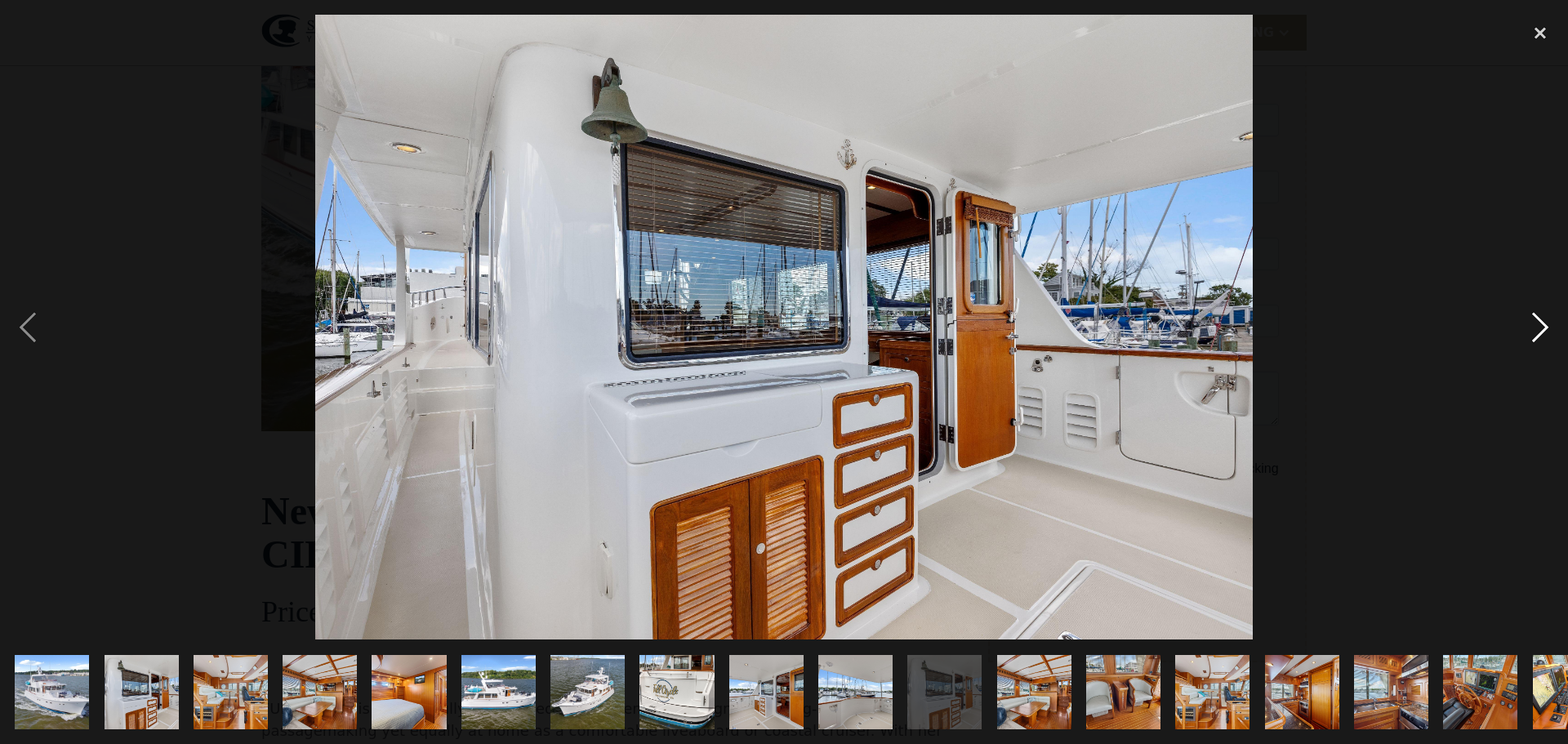
click at [1538, 328] on div "next image" at bounding box center [1541, 327] width 56 height 625
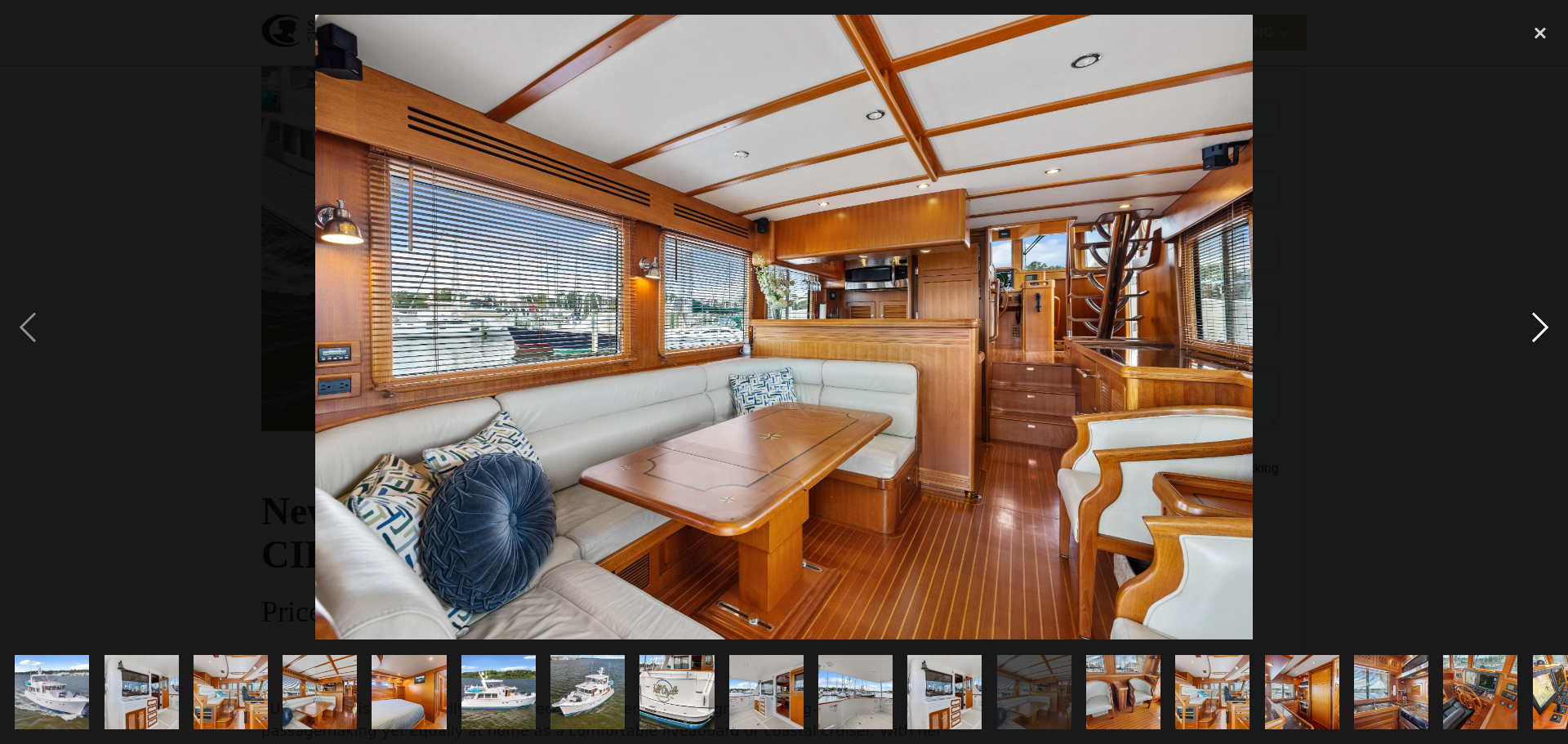
click at [1541, 327] on div "next image" at bounding box center [1541, 327] width 56 height 625
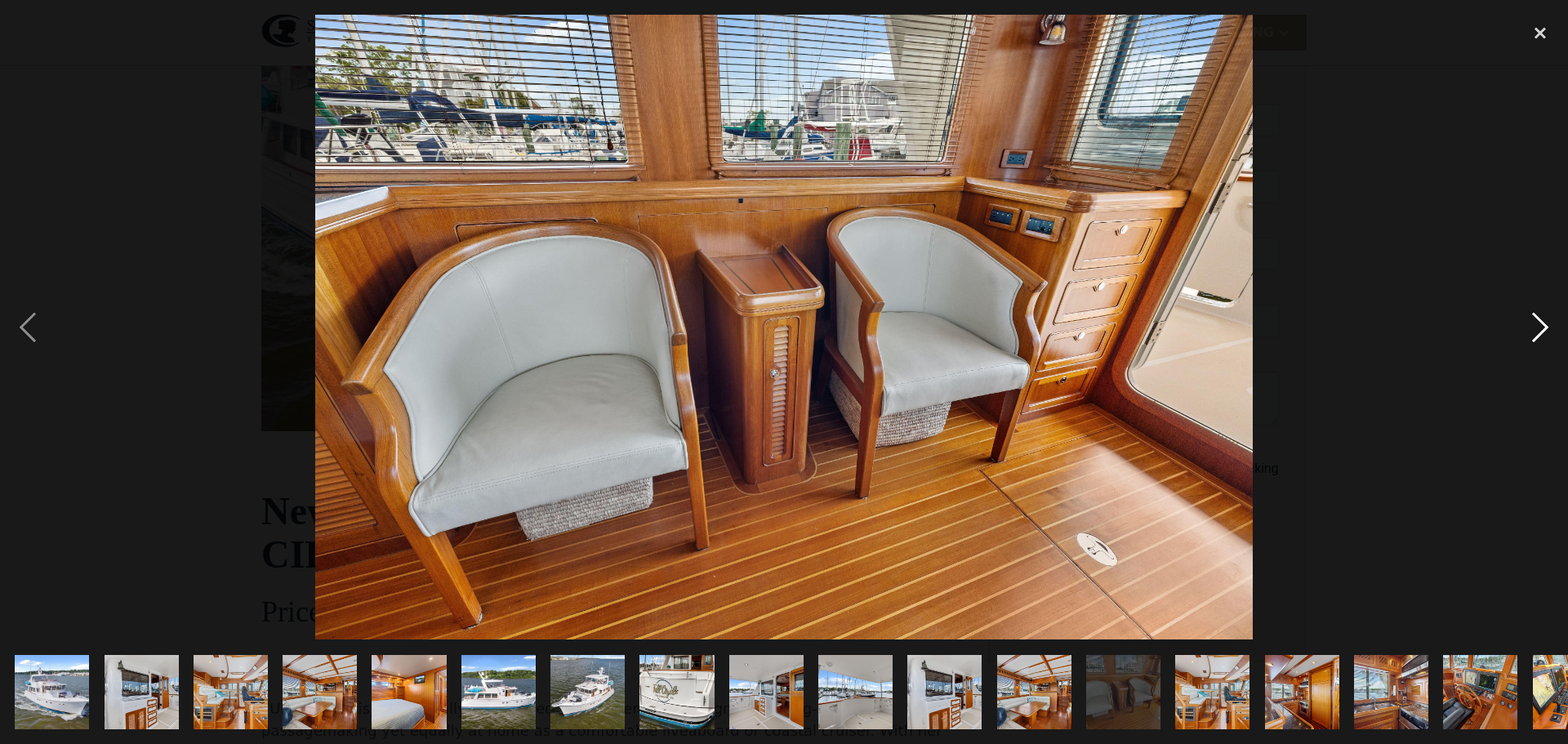
click at [1541, 327] on div "next image" at bounding box center [1541, 327] width 56 height 625
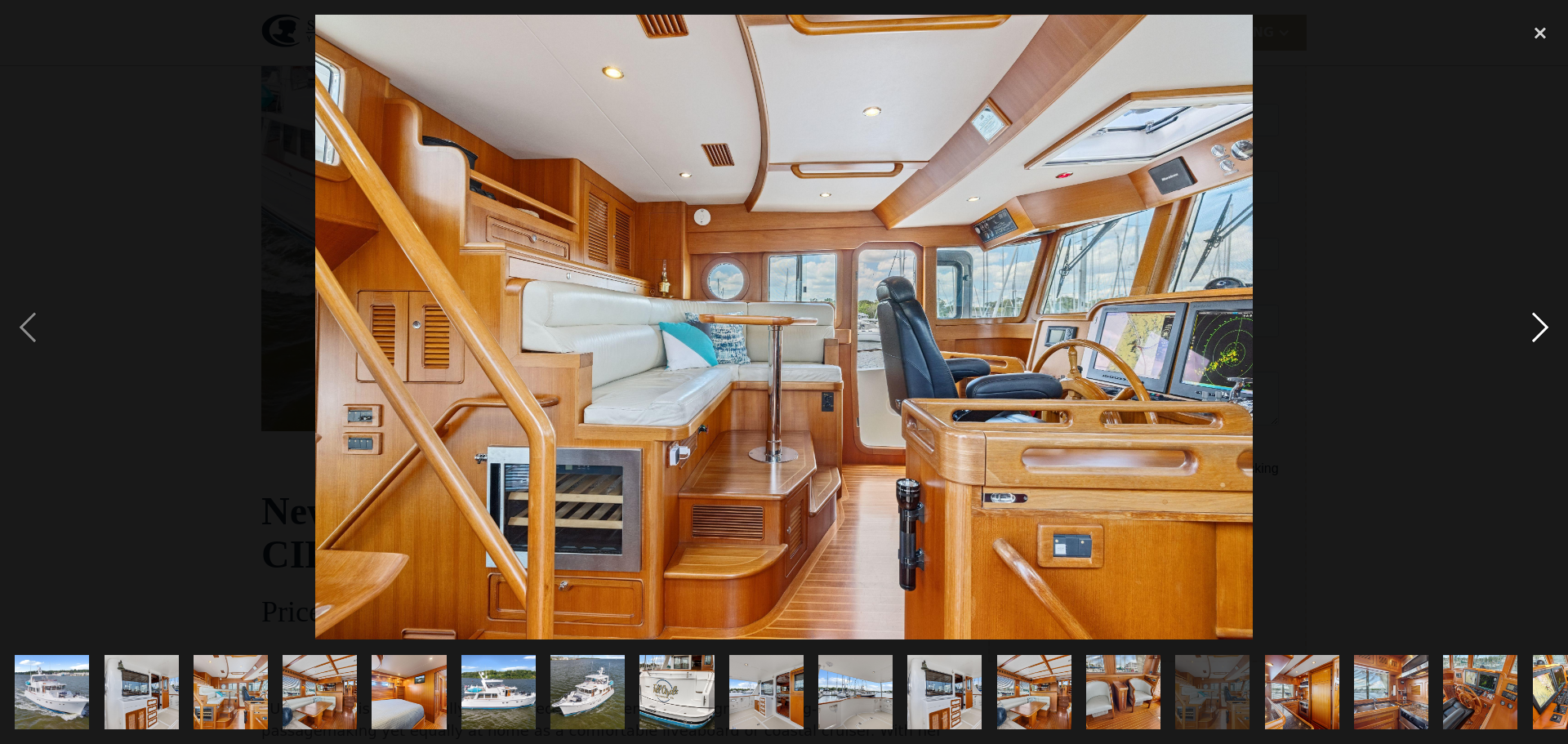
click at [1541, 327] on div "next image" at bounding box center [1541, 327] width 56 height 625
